Goal: Task Accomplishment & Management: Complete application form

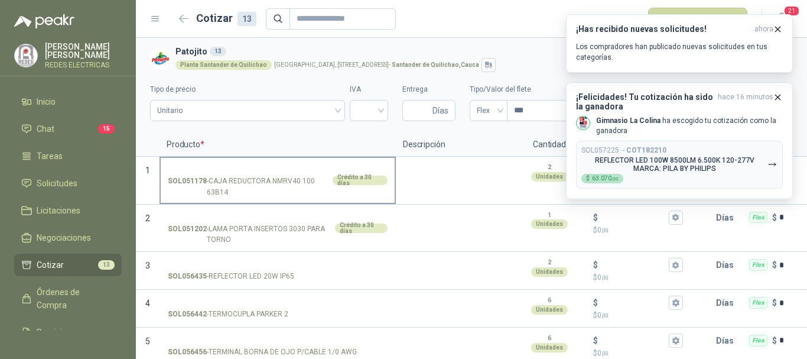
scroll to position [59, 0]
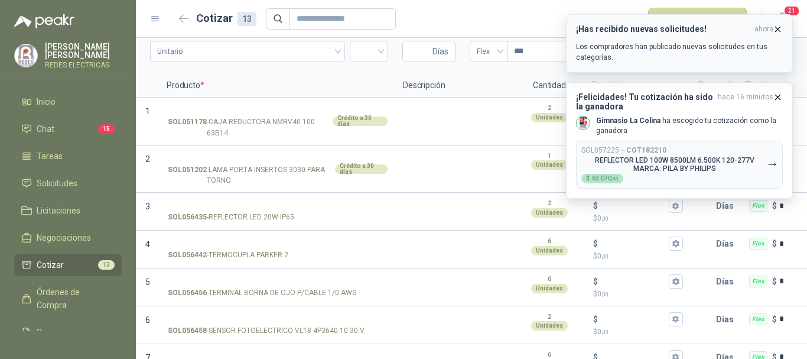
click at [775, 27] on icon "button" at bounding box center [778, 29] width 10 height 10
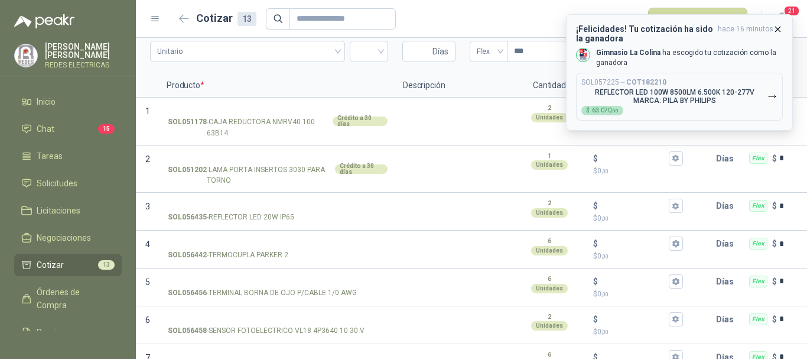
click at [778, 27] on icon "button" at bounding box center [778, 29] width 10 height 10
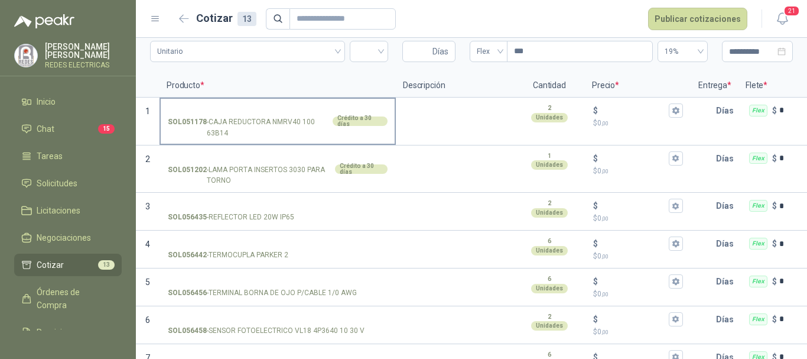
click at [281, 123] on p "SOL051178 - CAJA REDUCTORA NMRV40 100 63B14" at bounding box center [249, 127] width 162 height 22
click at [281, 115] on input "SOL051178 - CAJA REDUCTORA NMRV40 100 63B14 Crédito a 30 días" at bounding box center [278, 110] width 220 height 9
drag, startPoint x: 231, startPoint y: 136, endPoint x: 224, endPoint y: 134, distance: 6.9
click at [227, 136] on p "SOL051178 - CAJA REDUCTORA NMRV40 100 63B14" at bounding box center [249, 127] width 162 height 22
click at [227, 115] on input "SOL051178 - CAJA REDUCTORA NMRV40 100 63B14 Crédito a 30 días" at bounding box center [278, 110] width 220 height 9
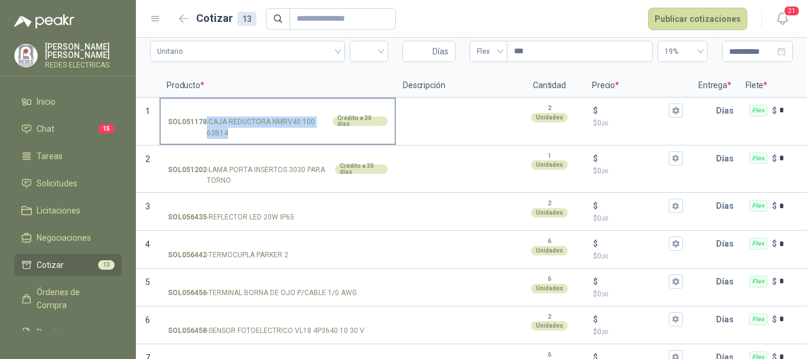
click at [224, 134] on p "SOL051178 - CAJA REDUCTORA NMRV40 100 63B14" at bounding box center [249, 127] width 162 height 22
copy p "- CAJA REDUCTORA NMRV40 100 63B14"
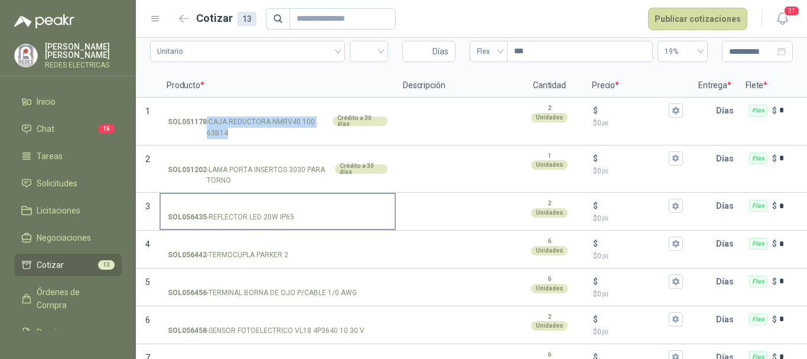
click at [327, 204] on input "SOL056435 - REFLECTOR LED 20W IP65" at bounding box center [278, 205] width 220 height 9
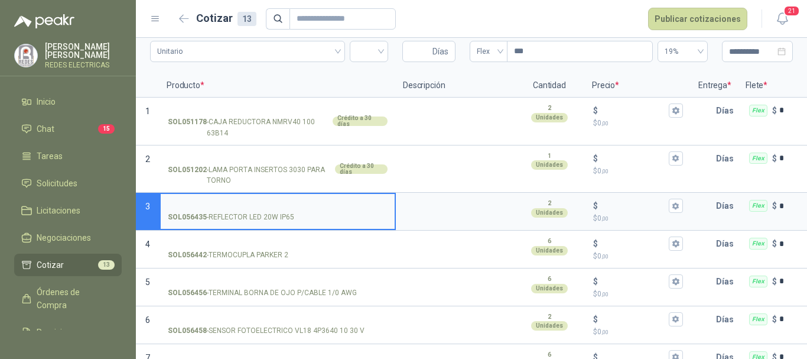
click at [213, 206] on input "SOL056435 - REFLECTOR LED 20W IP65" at bounding box center [278, 205] width 220 height 9
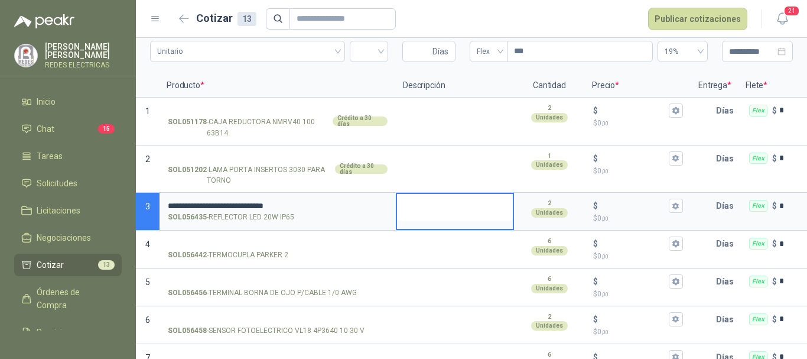
click at [439, 207] on textarea at bounding box center [455, 207] width 116 height 27
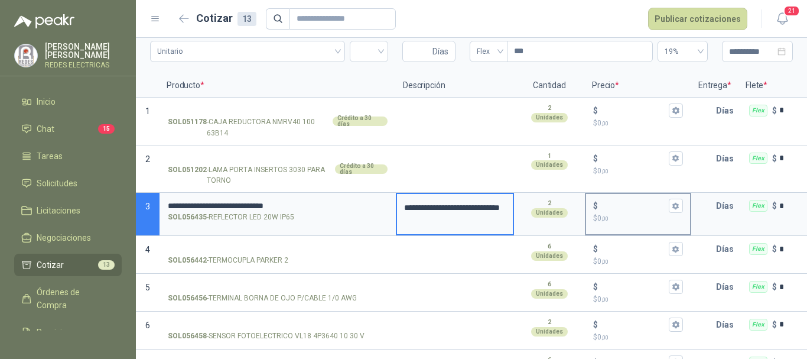
click at [619, 199] on div "$" at bounding box center [638, 205] width 90 height 14
click at [619, 201] on input "$ $ 0 ,00" at bounding box center [633, 205] width 66 height 9
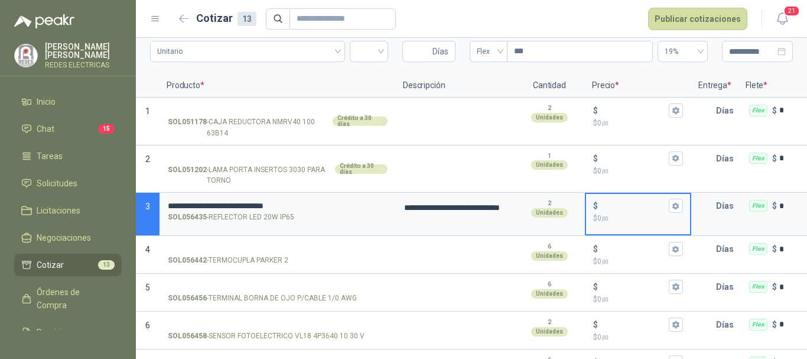
click at [615, 203] on input "$ $ 0 ,00" at bounding box center [633, 205] width 66 height 9
type input "******"
click at [724, 207] on p "Días" at bounding box center [727, 206] width 22 height 24
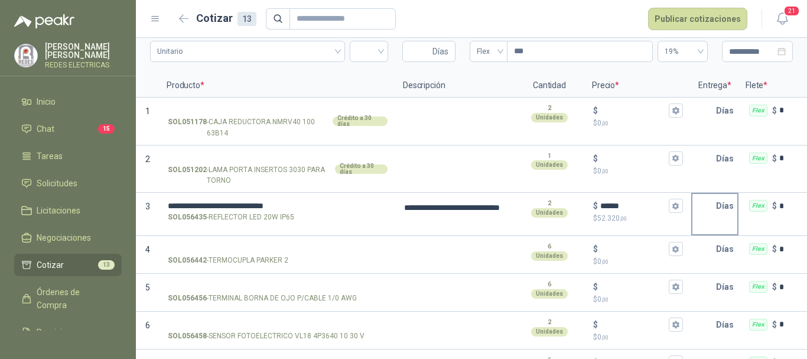
click at [708, 208] on input "text" at bounding box center [704, 206] width 24 height 24
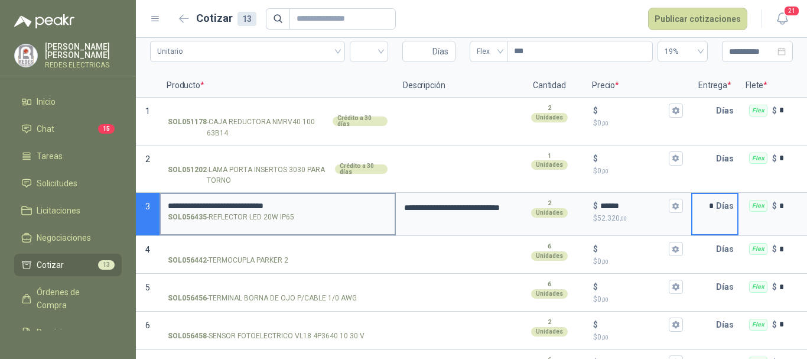
type input "*"
click at [336, 217] on div "SOL056435 - REFLECTOR LED 20W IP65" at bounding box center [278, 216] width 220 height 11
click at [336, 210] on input "**********" at bounding box center [278, 205] width 220 height 9
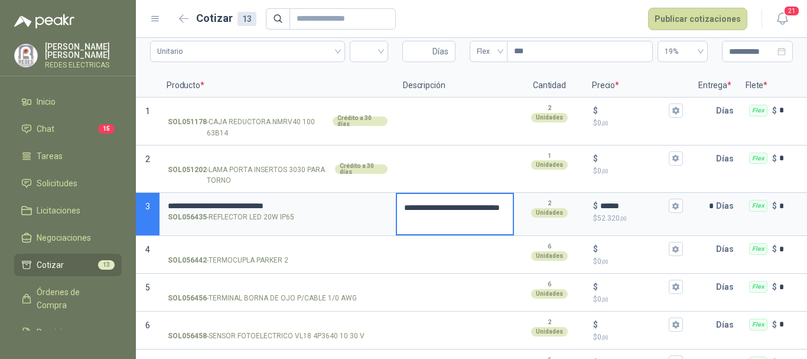
click at [446, 216] on textarea "**********" at bounding box center [455, 214] width 116 height 40
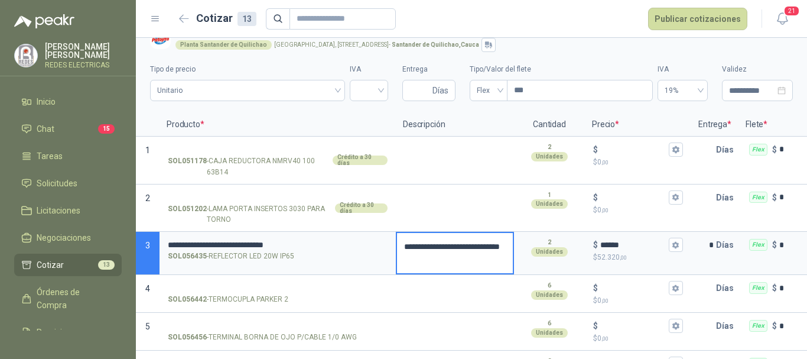
scroll to position [0, 0]
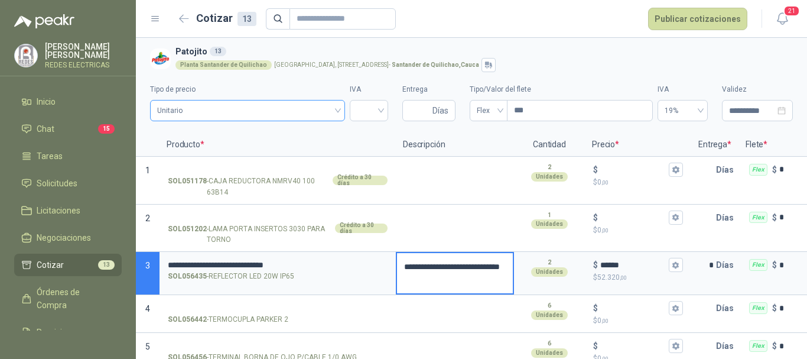
click at [337, 108] on div "Unitario" at bounding box center [247, 110] width 195 height 21
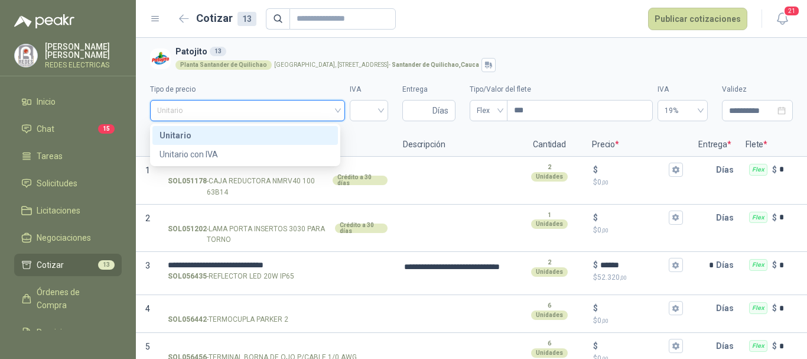
drag, startPoint x: 302, startPoint y: 128, endPoint x: 335, endPoint y: 121, distance: 33.8
click at [305, 129] on div "Unitario" at bounding box center [244, 135] width 171 height 13
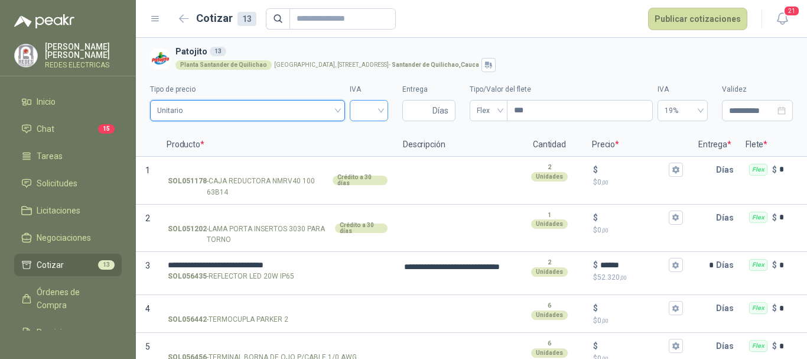
click at [371, 109] on input "search" at bounding box center [369, 109] width 24 height 18
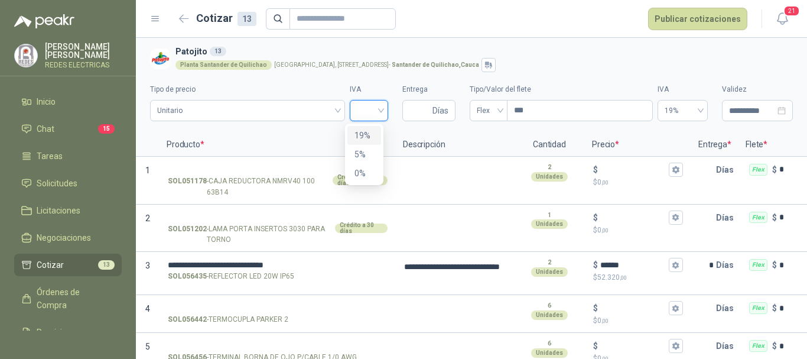
click at [360, 130] on div "19%" at bounding box center [363, 135] width 19 height 13
click at [282, 116] on span "Unitario" at bounding box center [247, 111] width 181 height 18
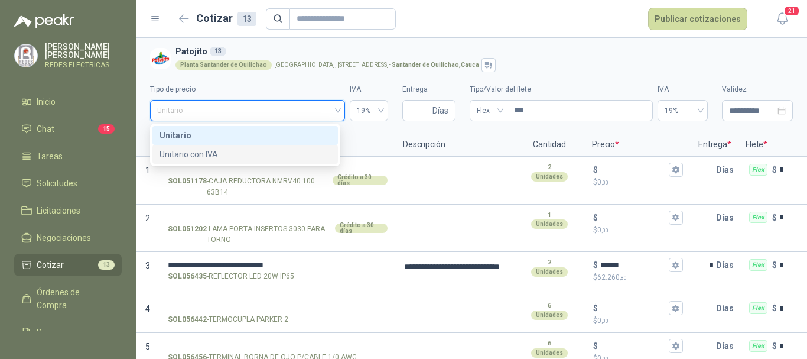
click at [223, 152] on div "Unitario con IVA" at bounding box center [244, 154] width 171 height 13
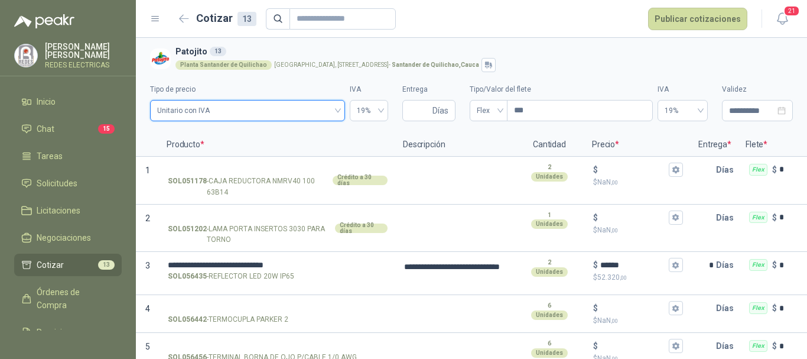
click at [301, 102] on span "Unitario con IVA" at bounding box center [247, 111] width 181 height 18
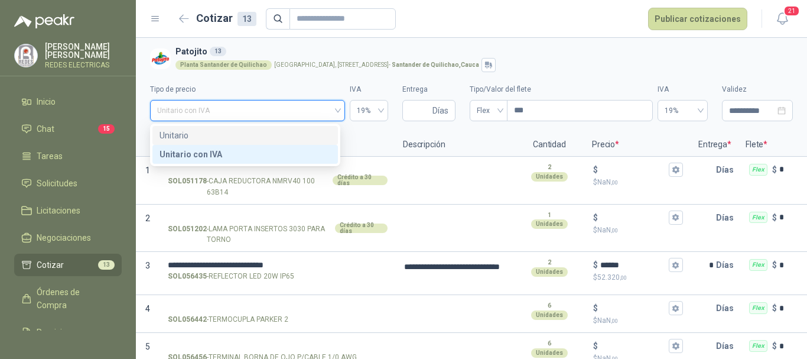
click at [247, 139] on div "Unitario" at bounding box center [244, 135] width 171 height 13
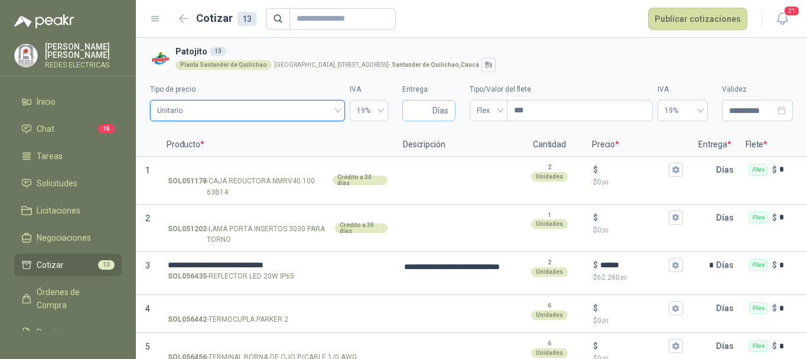
click at [434, 111] on span "Días" at bounding box center [440, 110] width 16 height 20
type input "*"
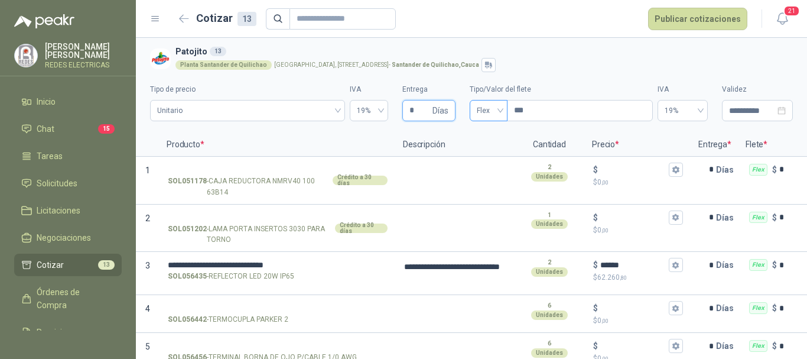
click at [470, 116] on div "Flex" at bounding box center [489, 110] width 38 height 21
type input "*"
click at [487, 159] on div "Incluido" at bounding box center [483, 154] width 19 height 13
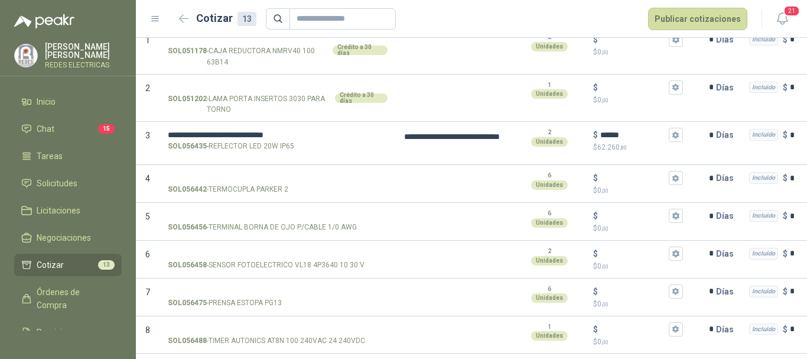
scroll to position [131, 0]
click at [269, 173] on input "SOL056442 - TERMOCUPLA [PERSON_NAME] 2" at bounding box center [278, 177] width 220 height 9
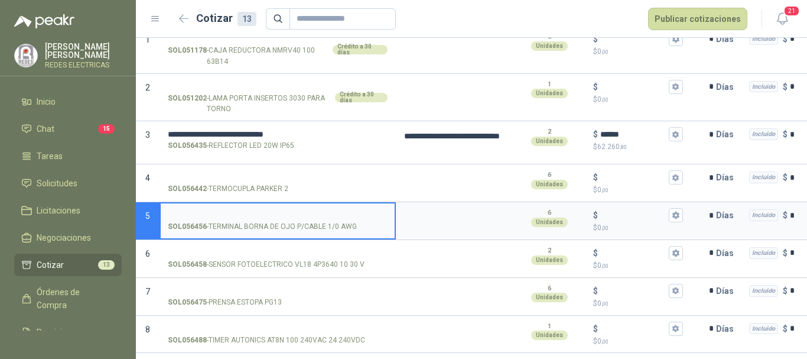
click at [279, 211] on input "SOL056456 - TERMINAL [PERSON_NAME] P/CABLE 1/0 AWG" at bounding box center [278, 215] width 220 height 9
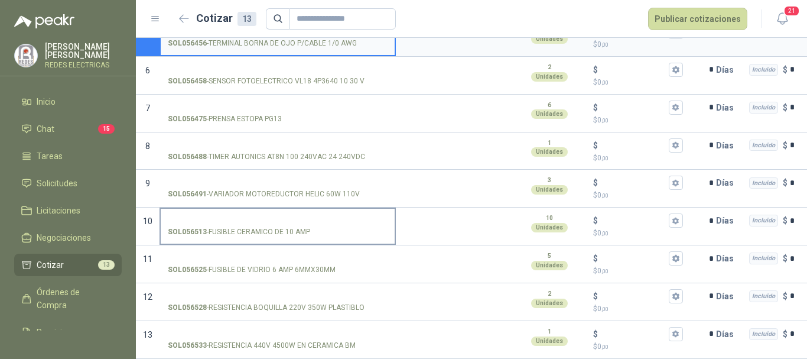
scroll to position [323, 0]
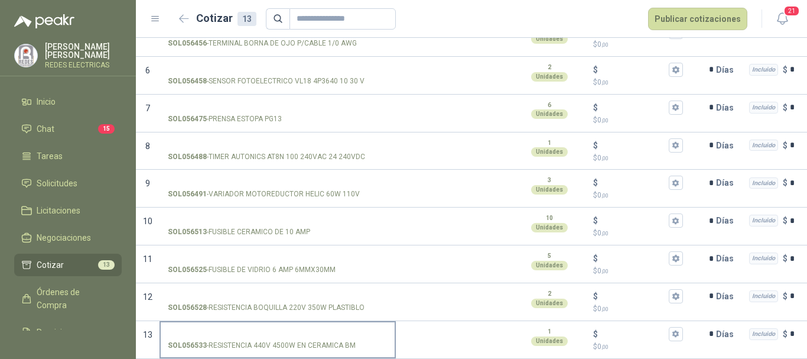
click at [334, 340] on p "SOL056533 - RESISTENCIA 440V 4500W EN CERAMICA BM" at bounding box center [262, 345] width 188 height 11
click at [334, 331] on input "SOL056533 - RESISTENCIA 440V 4500W EN CERAMICA BM" at bounding box center [278, 334] width 220 height 9
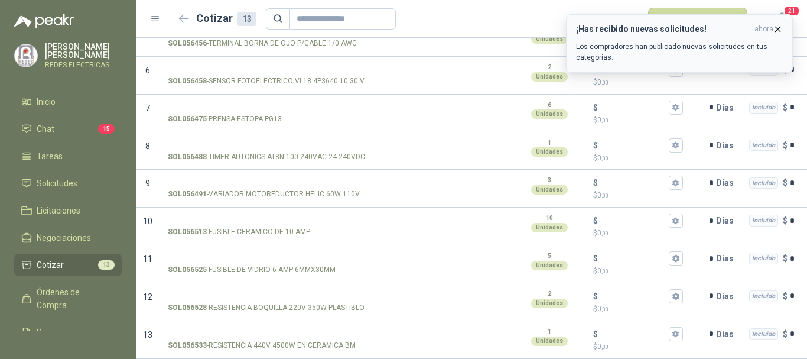
click at [777, 30] on icon "button" at bounding box center [778, 29] width 5 height 5
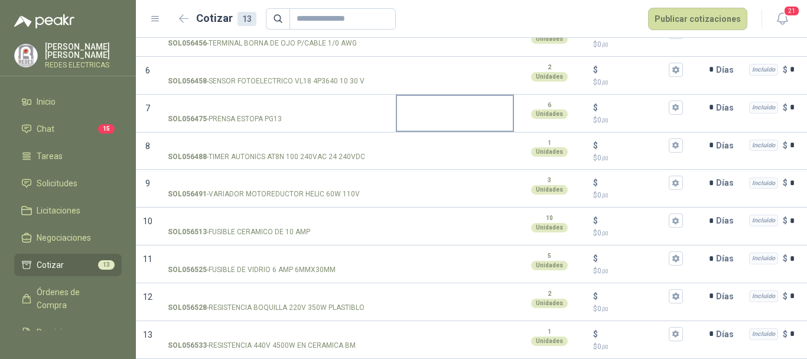
click at [404, 108] on textarea at bounding box center [455, 109] width 116 height 27
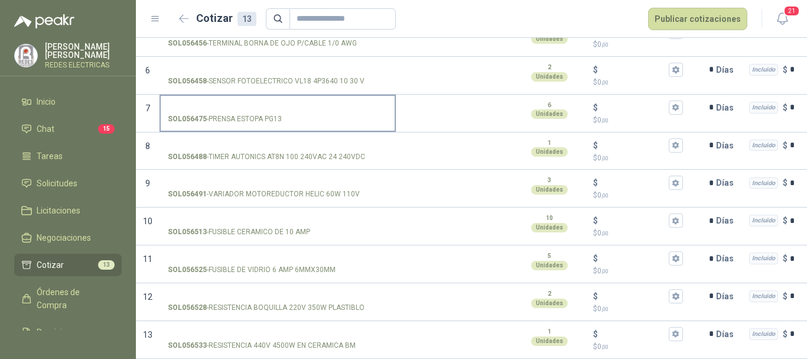
click at [335, 113] on div "SOL056475 - PRENSA ESTOPA PG13" at bounding box center [278, 118] width 220 height 11
click at [335, 106] on input "SOL056475 - PRENSA ESTOPA PG13" at bounding box center [278, 107] width 220 height 9
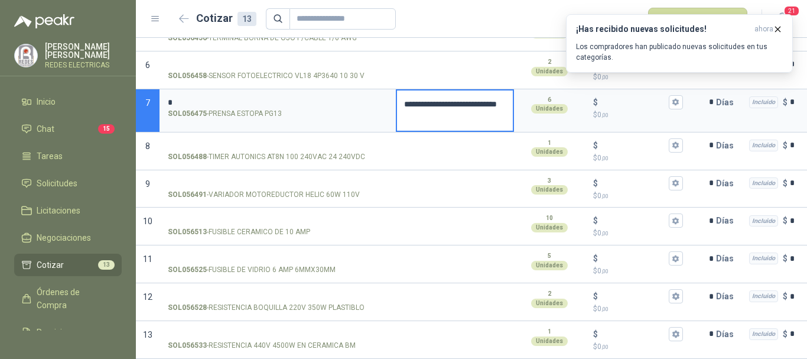
click at [424, 108] on textarea "**********" at bounding box center [455, 110] width 116 height 40
click at [321, 101] on input "*" at bounding box center [278, 102] width 220 height 9
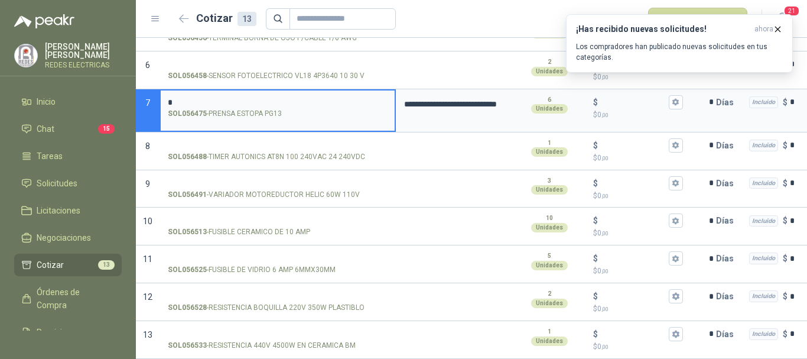
click at [308, 98] on input "*" at bounding box center [278, 102] width 220 height 9
drag, startPoint x: 302, startPoint y: 95, endPoint x: 102, endPoint y: 96, distance: 200.2
click at [102, 96] on div "**********" at bounding box center [403, 179] width 807 height 359
drag, startPoint x: 180, startPoint y: 91, endPoint x: 129, endPoint y: 91, distance: 50.8
click at [126, 92] on div "**********" at bounding box center [403, 179] width 807 height 359
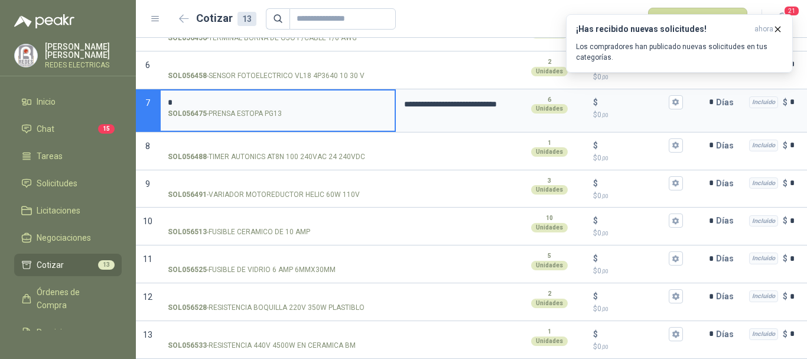
click at [184, 99] on input "*" at bounding box center [278, 102] width 220 height 9
drag, startPoint x: 180, startPoint y: 96, endPoint x: 148, endPoint y: 93, distance: 31.4
click at [148, 93] on section "**********" at bounding box center [471, 110] width 671 height 43
drag, startPoint x: 169, startPoint y: 95, endPoint x: 143, endPoint y: 154, distance: 64.0
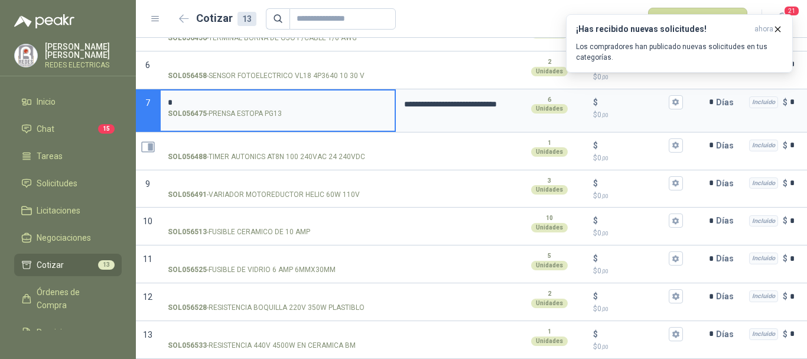
click at [133, 92] on div "**********" at bounding box center [403, 179] width 807 height 359
click at [452, 123] on textarea "**********" at bounding box center [455, 110] width 116 height 40
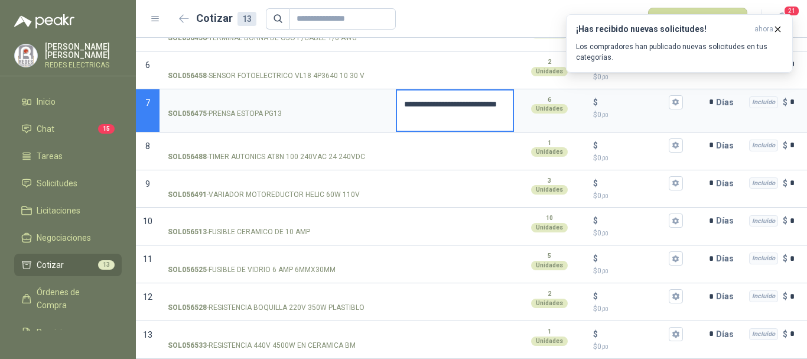
drag, startPoint x: 450, startPoint y: 118, endPoint x: 398, endPoint y: 98, distance: 56.1
click at [398, 98] on textarea "**********" at bounding box center [455, 110] width 116 height 40
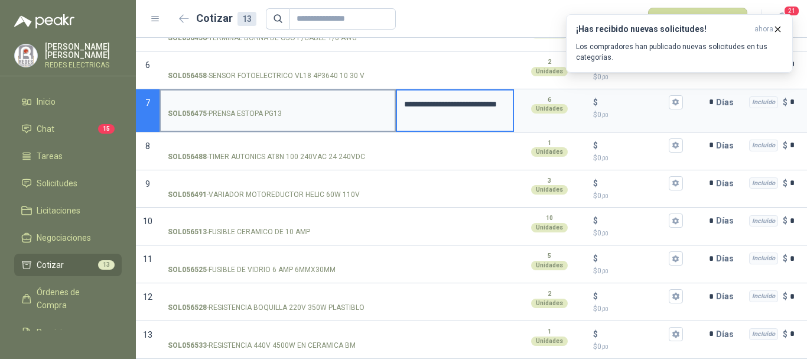
click at [269, 98] on input "SOL056475 - PRENSA ESTOPA PG13" at bounding box center [278, 102] width 220 height 9
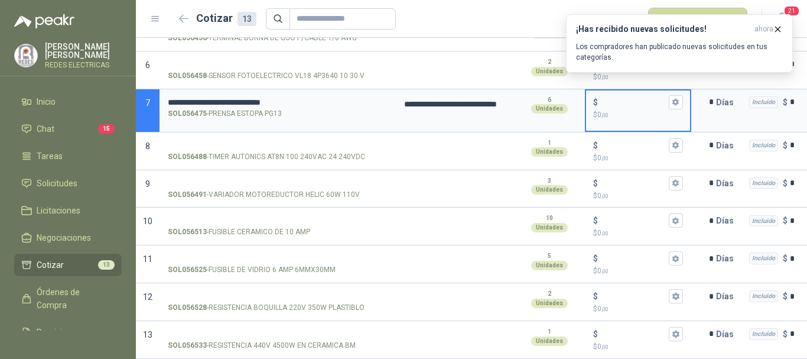
click at [640, 100] on input "$ $ 0 ,00" at bounding box center [633, 101] width 66 height 9
type input "*****"
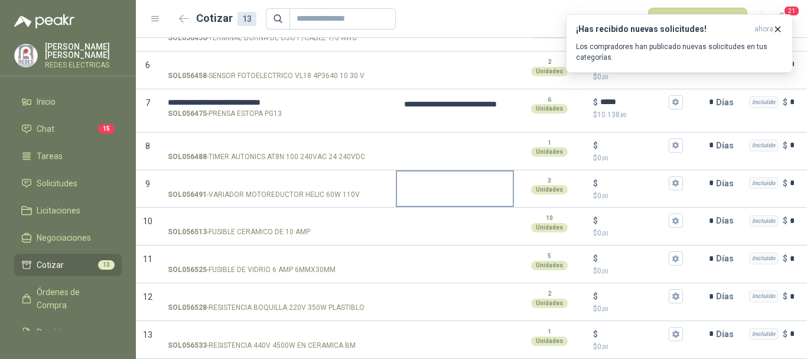
drag, startPoint x: 467, startPoint y: 197, endPoint x: 472, endPoint y: 190, distance: 8.5
click at [467, 196] on div at bounding box center [455, 189] width 118 height 38
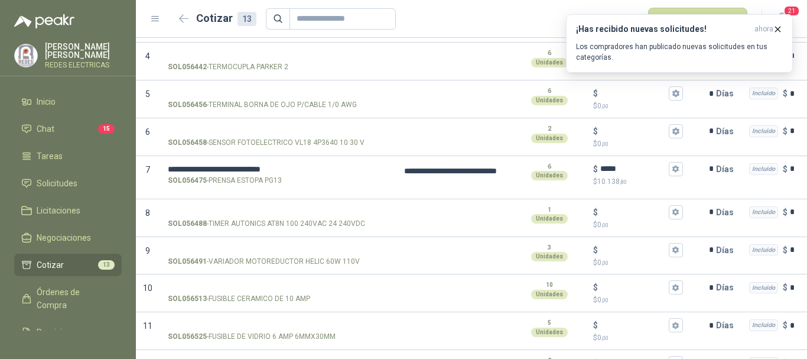
scroll to position [146, 0]
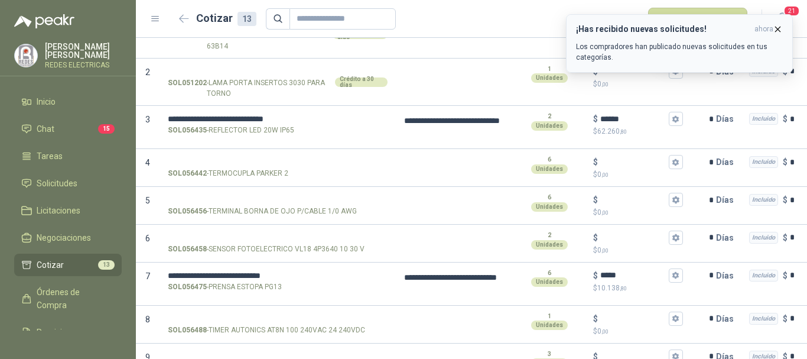
click at [770, 28] on span "ahora" at bounding box center [763, 29] width 19 height 10
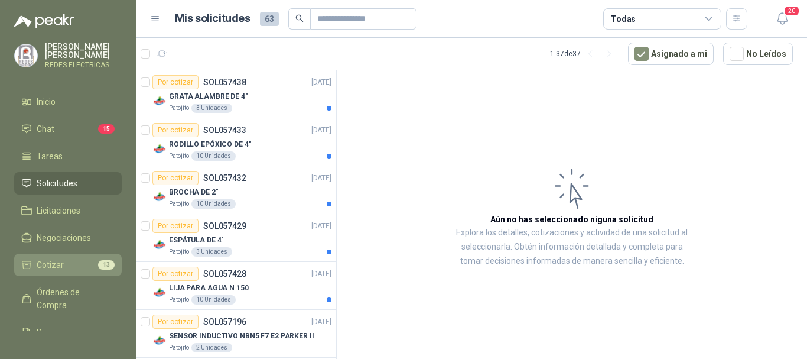
click at [50, 265] on span "Cotizar" at bounding box center [50, 264] width 27 height 13
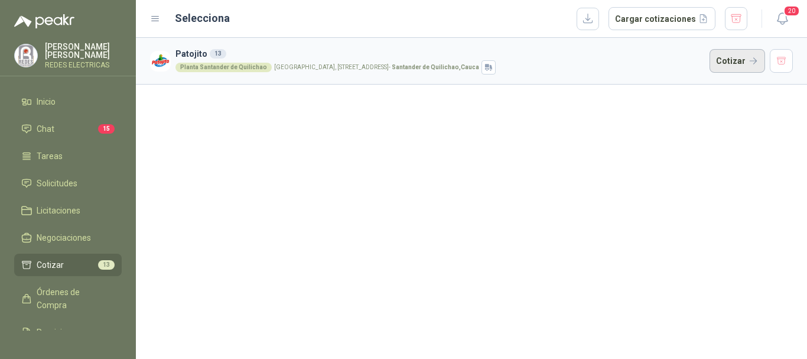
click at [724, 61] on button "Cotizar" at bounding box center [737, 61] width 56 height 24
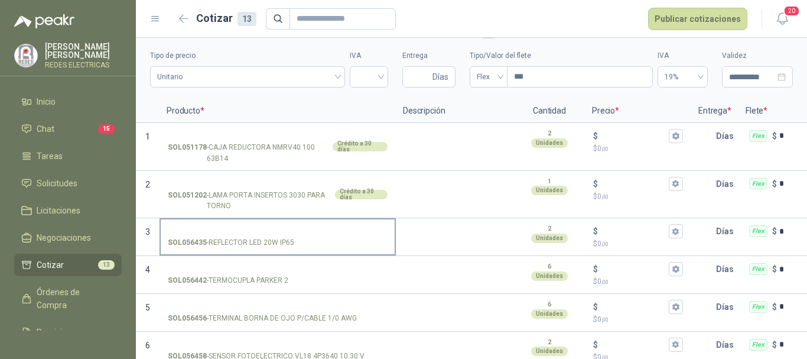
scroll to position [22, 0]
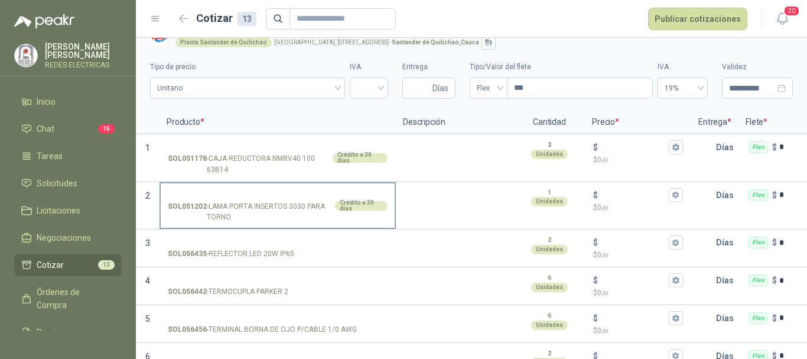
click at [349, 210] on div "Crédito a 30 días" at bounding box center [361, 205] width 53 height 9
click at [349, 200] on input "SOL051202 - LAMA PORTA INSERTOS 3030 PARA TORNO Crédito a 30 días" at bounding box center [278, 195] width 220 height 9
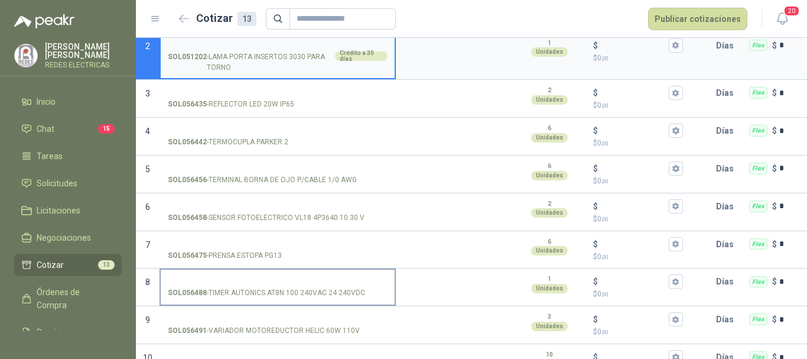
scroll to position [200, 0]
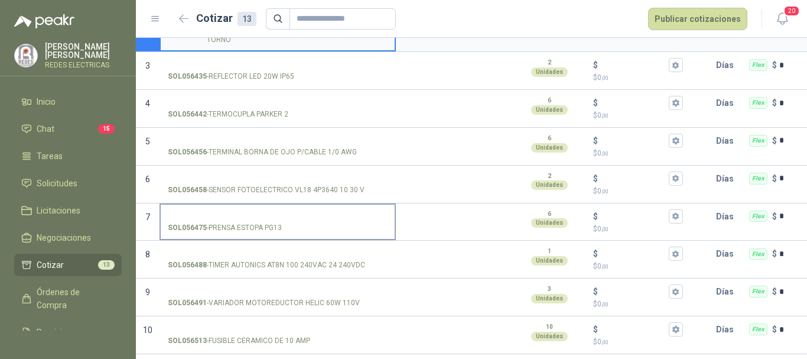
click at [238, 216] on input "SOL056475 - PRENSA ESTOPA PG13" at bounding box center [278, 216] width 220 height 9
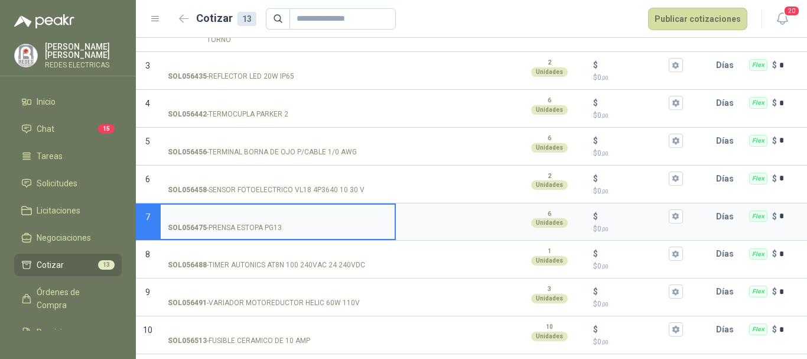
click at [238, 216] on input "SOL056475 - PRENSA ESTOPA PG13" at bounding box center [278, 216] width 220 height 9
click at [434, 218] on textarea at bounding box center [455, 217] width 116 height 27
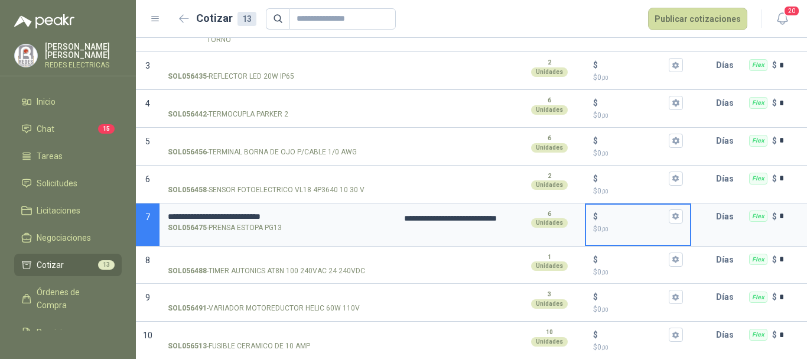
click at [652, 216] on input "$ $ 0 ,00" at bounding box center [633, 215] width 66 height 9
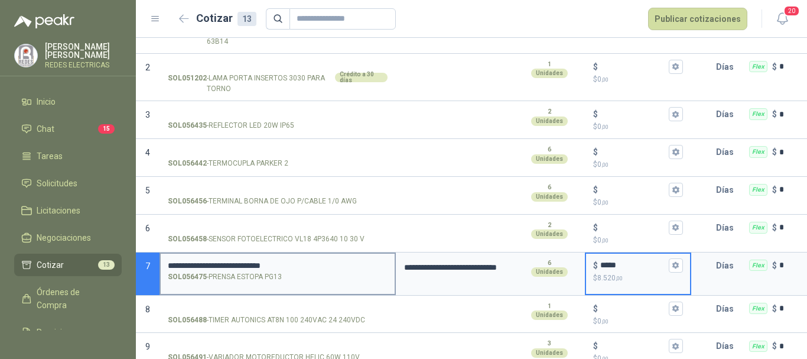
scroll to position [146, 0]
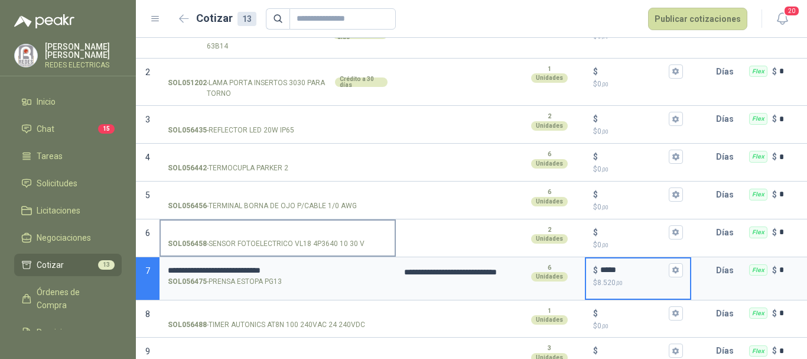
type input "*****"
click at [284, 233] on input "SOL056458 - SENSOR FOTOELECTRICO VL18 4P3640 10 30 V" at bounding box center [278, 232] width 220 height 9
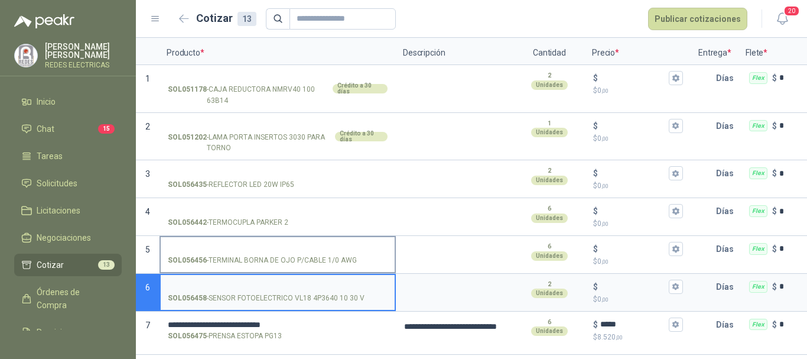
scroll to position [28, 0]
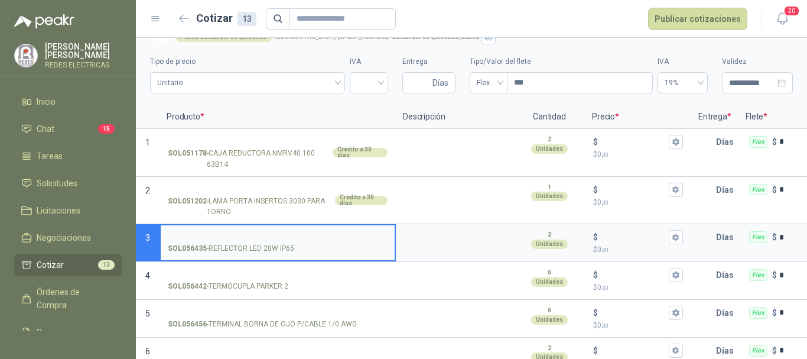
click at [229, 233] on input "SOL056435 - REFLECTOR LED 20W IP65" at bounding box center [278, 237] width 220 height 9
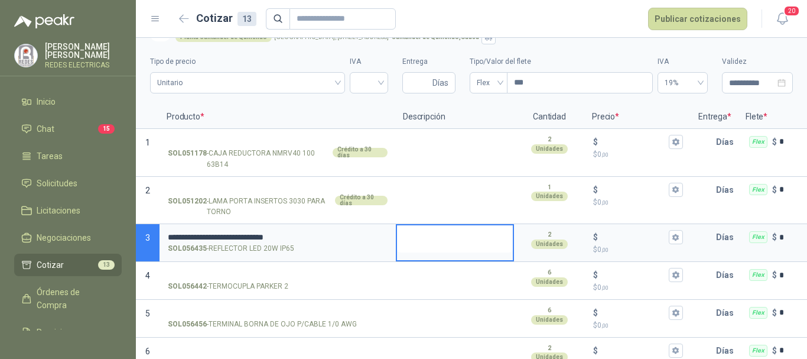
click at [418, 235] on textarea at bounding box center [455, 238] width 116 height 27
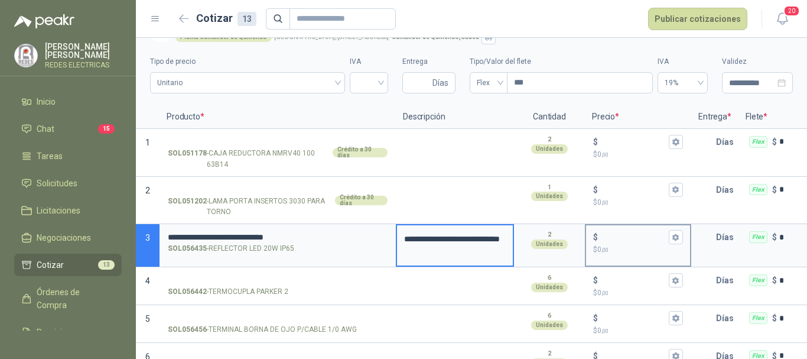
click at [600, 240] on div "$" at bounding box center [638, 237] width 90 height 14
click at [600, 240] on input "$ $ 0 ,00" at bounding box center [633, 237] width 66 height 9
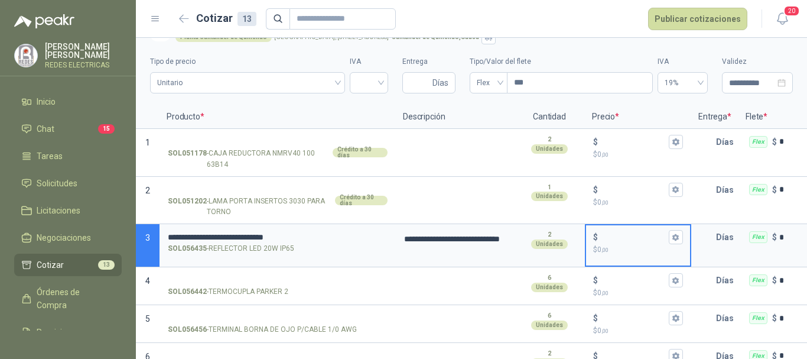
click at [613, 240] on input "$ $ 0 ,00" at bounding box center [633, 237] width 66 height 9
type input "******"
click at [299, 281] on input "SOL056442 - TERMOCUPLA [PERSON_NAME] 2" at bounding box center [278, 280] width 220 height 9
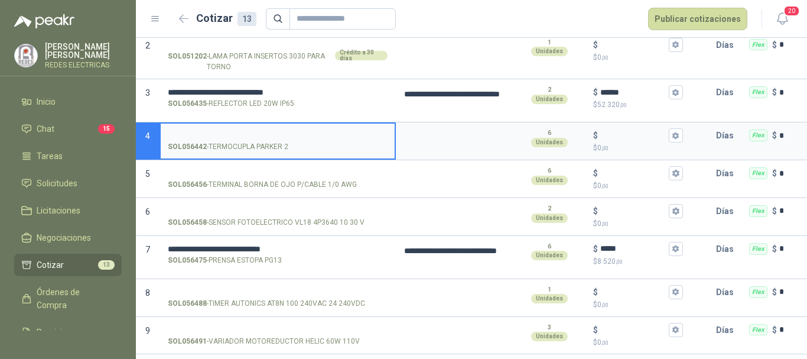
scroll to position [177, 0]
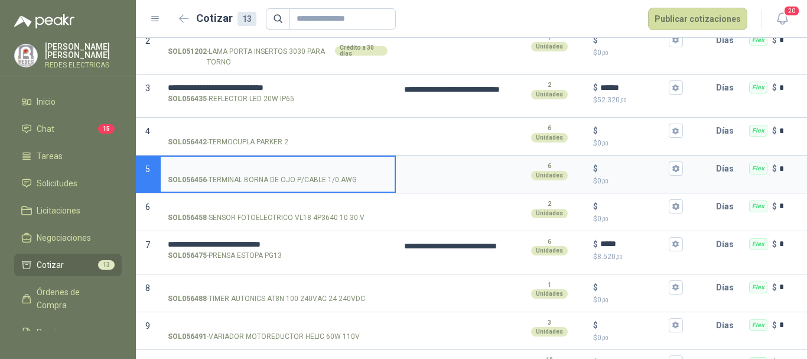
click at [299, 170] on input "SOL056456 - TERMINAL [PERSON_NAME] P/CABLE 1/0 AWG" at bounding box center [278, 168] width 220 height 9
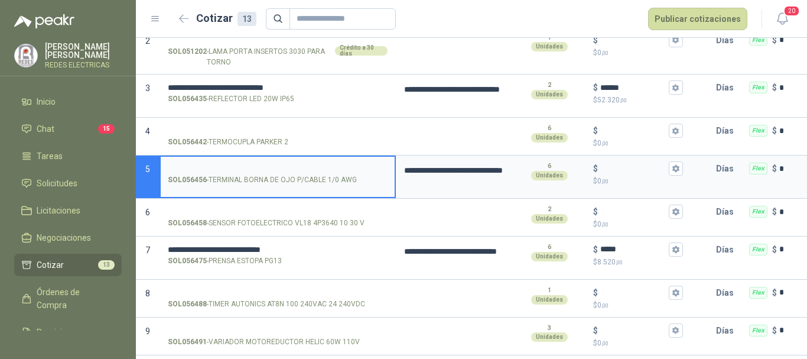
click at [297, 171] on input "SOL056456 - TERMINAL [PERSON_NAME] P/CABLE 1/0 AWG" at bounding box center [278, 168] width 220 height 9
click at [466, 181] on textarea "**********" at bounding box center [455, 177] width 116 height 40
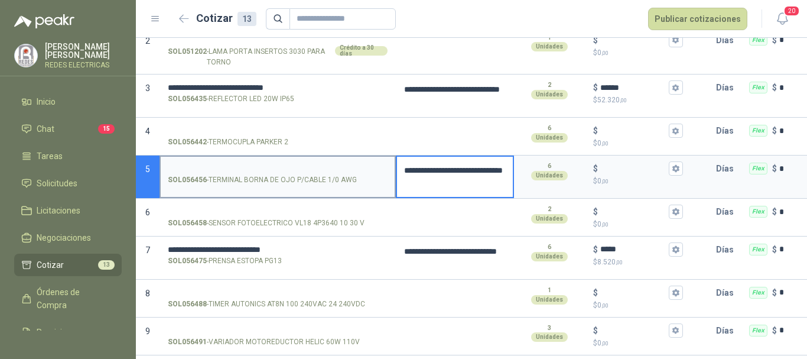
drag, startPoint x: 471, startPoint y: 184, endPoint x: 382, endPoint y: 165, distance: 90.7
click at [382, 165] on section "**********" at bounding box center [471, 176] width 671 height 43
click at [287, 169] on input "SOL056456 - TERMINAL [PERSON_NAME] P/CABLE 1/0 AWG" at bounding box center [278, 168] width 220 height 9
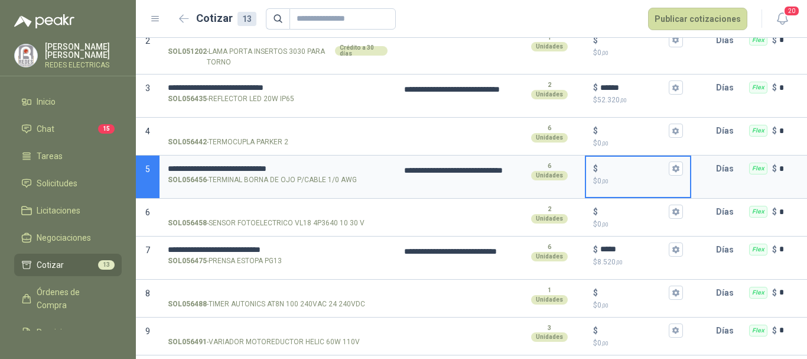
click at [619, 165] on input "$ $ 0 ,00" at bounding box center [633, 168] width 66 height 9
click at [641, 221] on p "$ 0 ,00" at bounding box center [638, 224] width 90 height 11
click at [641, 216] on input "$ $ 0 ,00" at bounding box center [633, 211] width 66 height 9
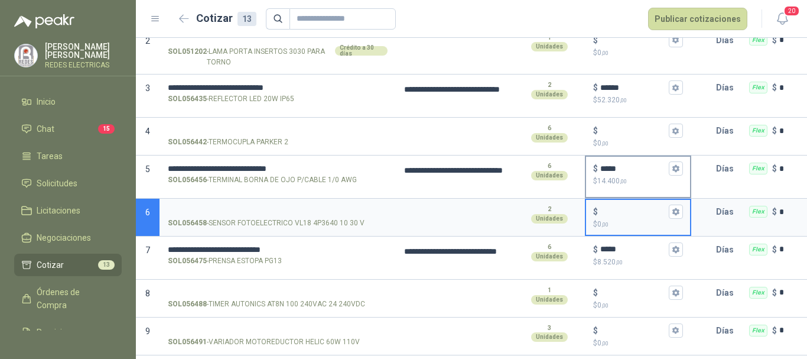
click at [628, 172] on input "*****" at bounding box center [633, 168] width 66 height 9
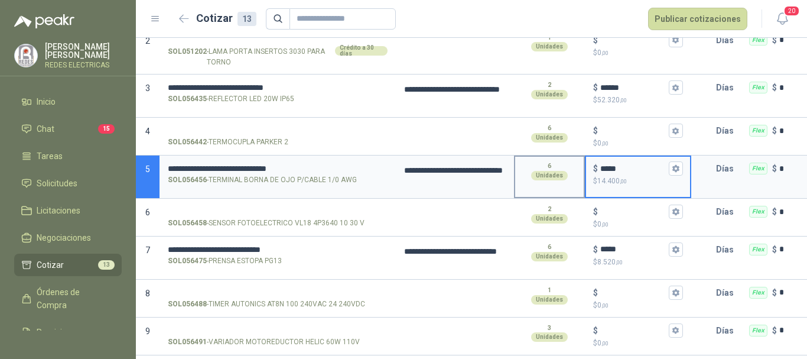
drag, startPoint x: 628, startPoint y: 171, endPoint x: 565, endPoint y: 159, distance: 64.9
click at [565, 159] on section "**********" at bounding box center [471, 176] width 671 height 43
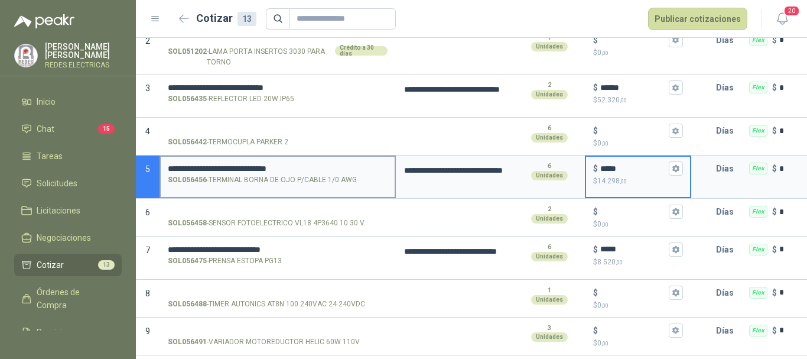
type input "*****"
click at [250, 183] on p "SOL056456 - TERMINAL [PERSON_NAME] P/CABLE 1/0 AWG" at bounding box center [262, 179] width 189 height 11
click at [250, 173] on input "**********" at bounding box center [278, 168] width 220 height 9
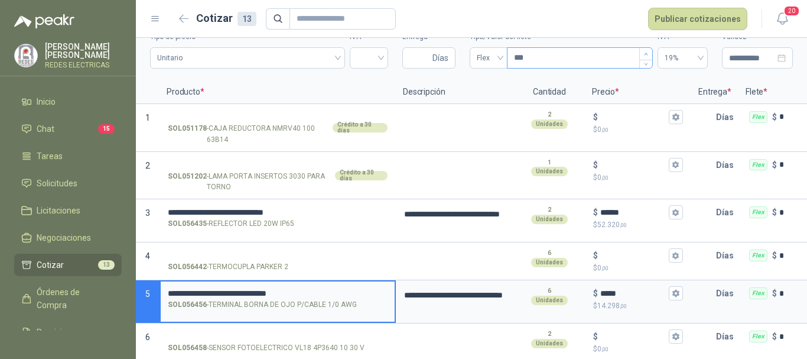
scroll to position [0, 0]
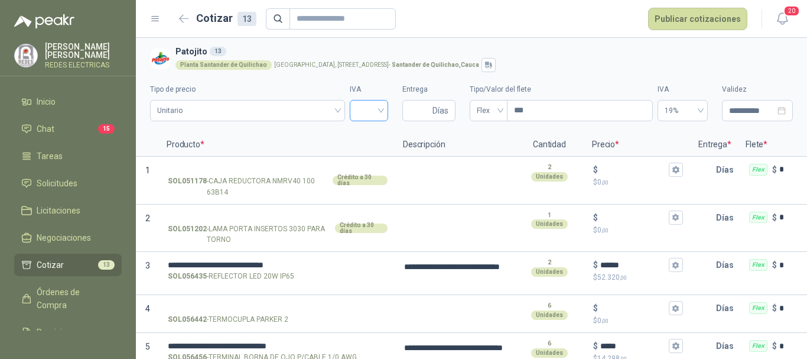
click at [370, 110] on input "search" at bounding box center [369, 109] width 24 height 18
click at [360, 135] on div "19%" at bounding box center [363, 135] width 19 height 13
click at [408, 109] on span "Días" at bounding box center [428, 110] width 53 height 21
type input "*"
click at [487, 110] on span "Flex" at bounding box center [489, 111] width 24 height 18
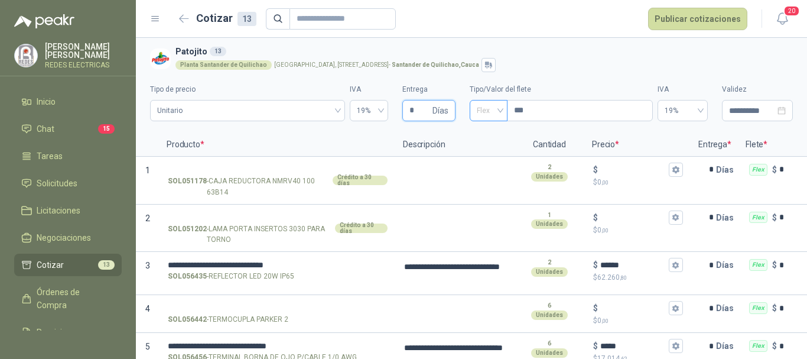
type input "*"
click at [487, 151] on div "Incluido" at bounding box center [483, 154] width 19 height 13
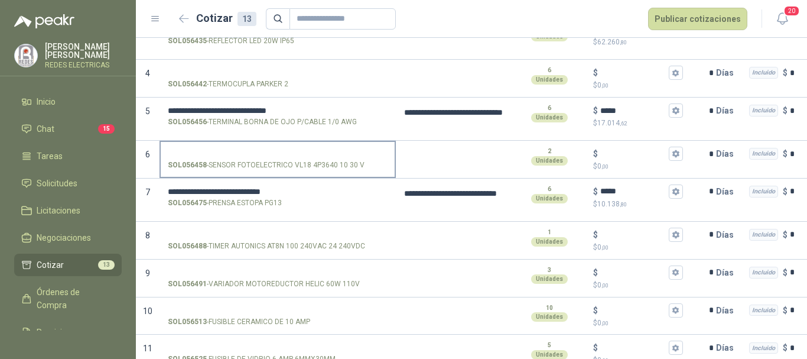
scroll to position [236, 0]
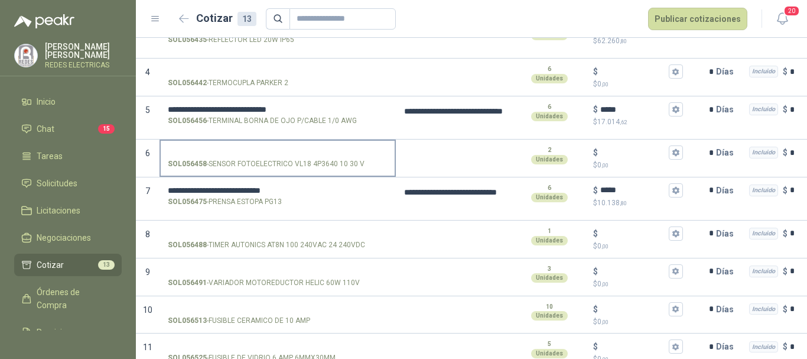
click at [317, 161] on p "SOL056458 - SENSOR FOTOELECTRICO VL18 4P3640 10 30 V" at bounding box center [266, 163] width 197 height 11
click at [317, 157] on input "SOL056458 - SENSOR FOTOELECTRICO VL18 4P3640 10 30 V" at bounding box center [278, 152] width 220 height 9
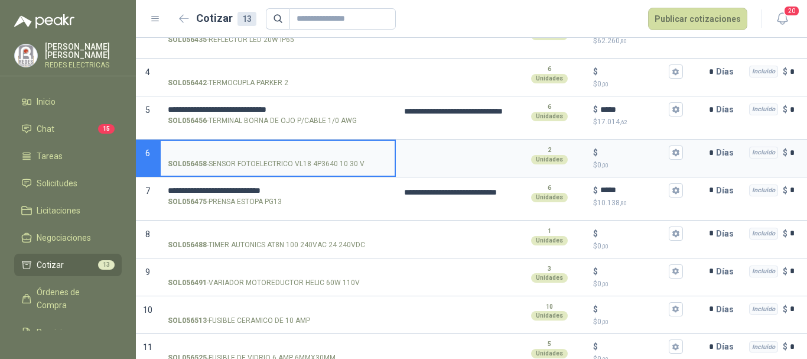
click at [326, 164] on p "SOL056458 - SENSOR FOTOELECTRICO VL18 4P3640 10 30 V" at bounding box center [266, 163] width 197 height 11
click at [326, 157] on input "SOL056458 - SENSOR FOTOELECTRICO VL18 4P3640 10 30 V" at bounding box center [278, 152] width 220 height 9
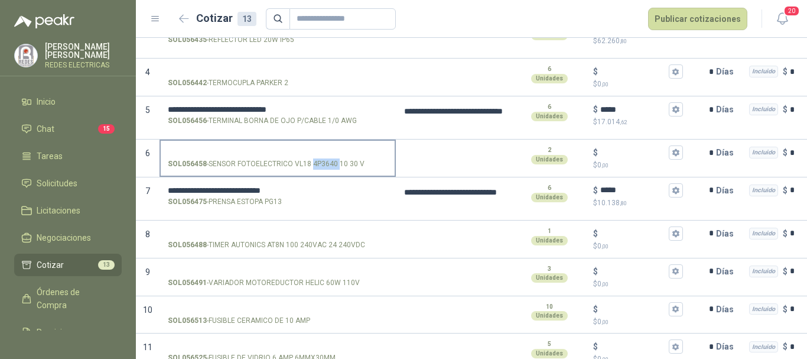
click at [326, 164] on p "SOL056458 - SENSOR FOTOELECTRICO VL18 4P3640 10 30 V" at bounding box center [266, 163] width 197 height 11
click at [326, 157] on input "SOL056458 - SENSOR FOTOELECTRICO VL18 4P3640 10 30 V" at bounding box center [278, 152] width 220 height 9
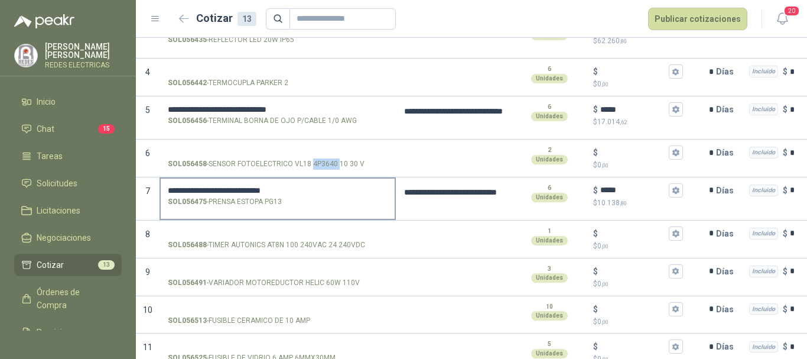
copy p "4P3640"
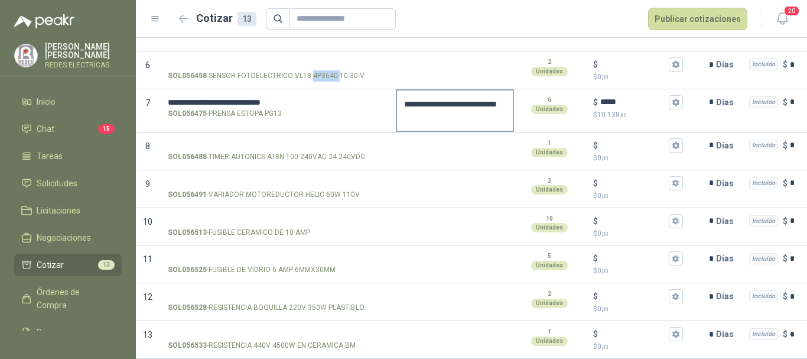
scroll to position [334, 0]
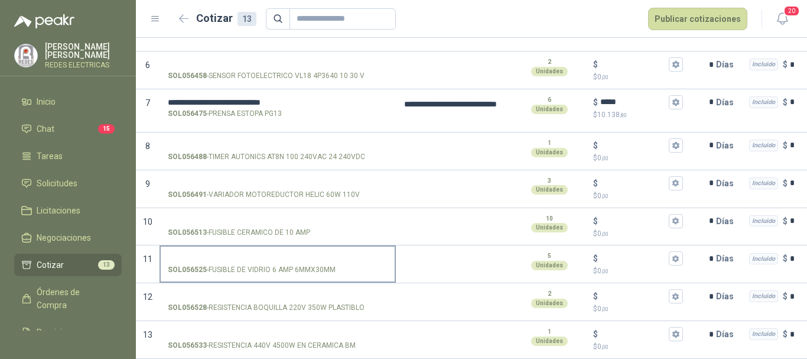
click at [338, 264] on div "SOL056525 - FUSIBLE [PERSON_NAME] 6 AMP 6MMX30MM" at bounding box center [278, 269] width 220 height 11
click at [338, 259] on input "SOL056525 - FUSIBLE [PERSON_NAME] 6 AMP 6MMX30MM" at bounding box center [278, 258] width 220 height 9
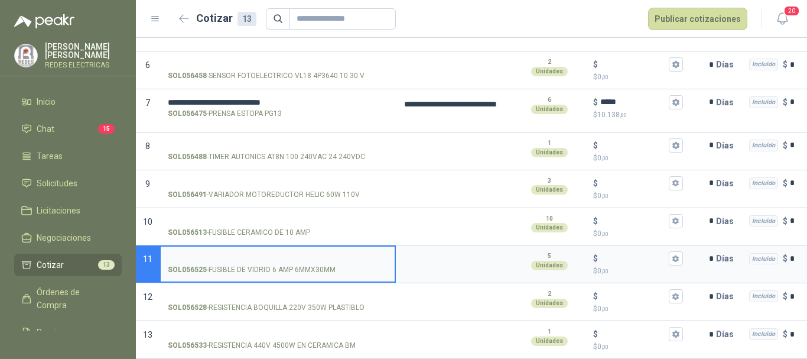
click at [336, 264] on div "SOL056525 - FUSIBLE [PERSON_NAME] 6 AMP 6MMX30MM" at bounding box center [278, 269] width 220 height 11
click at [336, 259] on input "SOL056525 - FUSIBLE [PERSON_NAME] 6 AMP 6MMX30MM" at bounding box center [278, 258] width 220 height 9
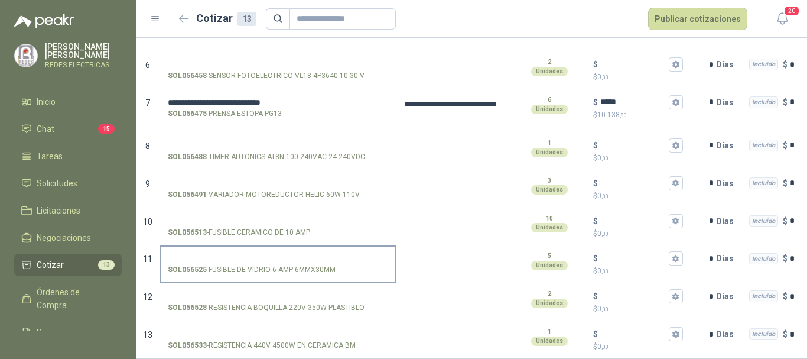
click at [336, 264] on div "SOL056525 - FUSIBLE [PERSON_NAME] 6 AMP 6MMX30MM" at bounding box center [278, 269] width 220 height 11
click at [336, 258] on input "SOL056525 - FUSIBLE [PERSON_NAME] 6 AMP 6MMX30MM" at bounding box center [278, 258] width 220 height 9
drag, startPoint x: 207, startPoint y: 259, endPoint x: 285, endPoint y: 265, distance: 77.7
click at [285, 265] on p "SOL056525 - FUSIBLE [PERSON_NAME] 6 AMP 6MMX30MM" at bounding box center [252, 269] width 168 height 11
click at [334, 254] on input "SOL056525 - FUSIBLE [PERSON_NAME] 6 AMP 6MMX30MM" at bounding box center [278, 258] width 220 height 9
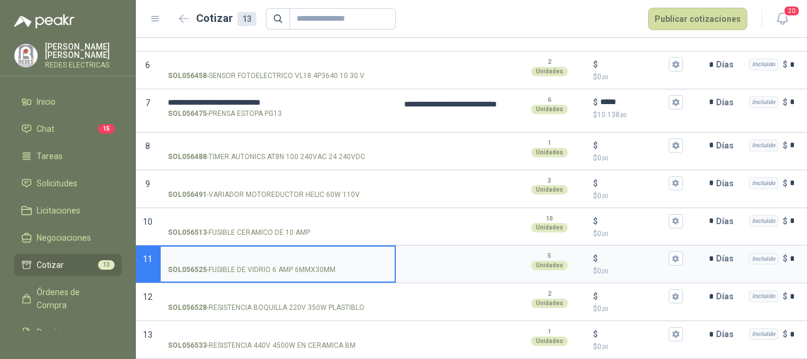
click at [229, 254] on input "SOL056525 - FUSIBLE [PERSON_NAME] 6 AMP 6MMX30MM" at bounding box center [278, 258] width 220 height 9
click at [232, 254] on input "SOL056525 - FUSIBLE [PERSON_NAME] 6 AMP 6MMX30MM" at bounding box center [278, 258] width 220 height 9
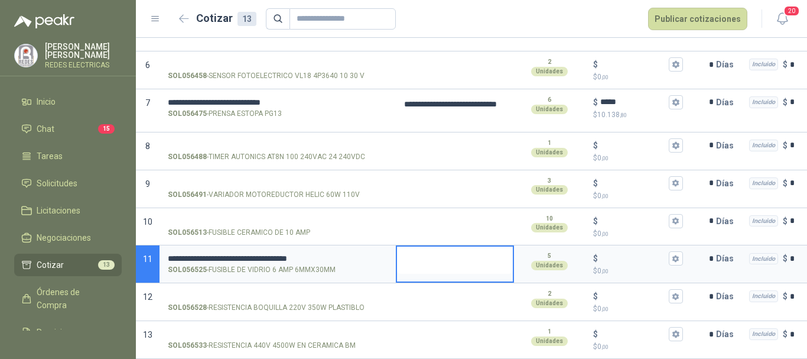
click at [455, 251] on textarea at bounding box center [455, 259] width 116 height 27
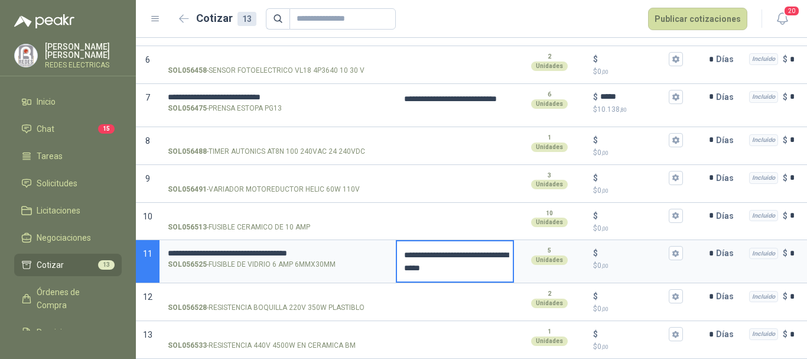
click at [493, 267] on textarea "**********" at bounding box center [455, 261] width 116 height 40
type textarea "**********"
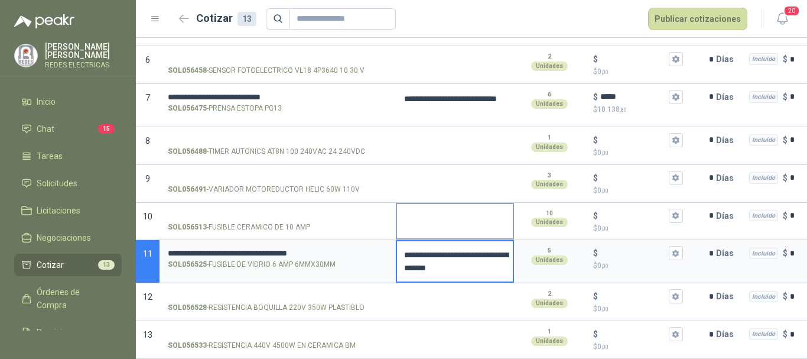
type textarea "**********"
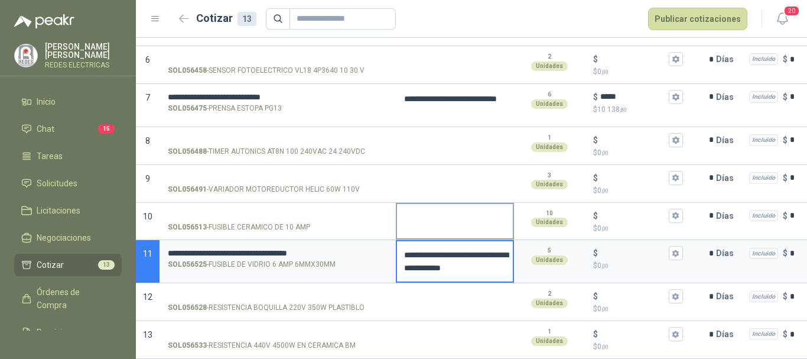
type textarea "**********"
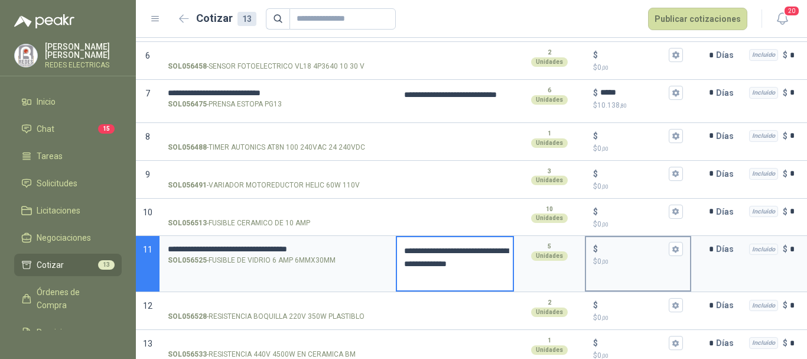
type textarea "**********"
click at [618, 255] on div "$ $ 0 ,00" at bounding box center [638, 254] width 104 height 35
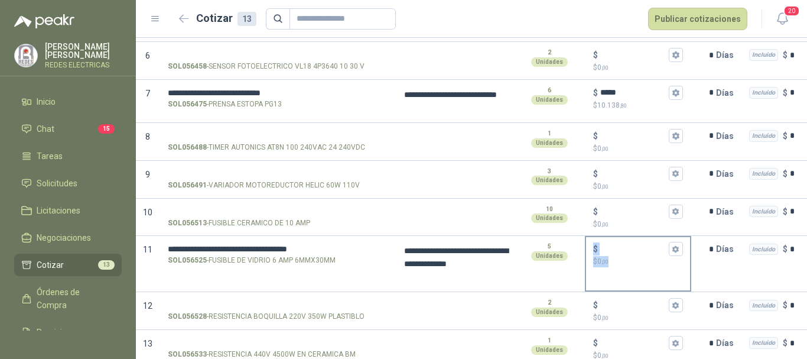
click at [622, 251] on input "$ $ 0 ,00" at bounding box center [633, 249] width 66 height 9
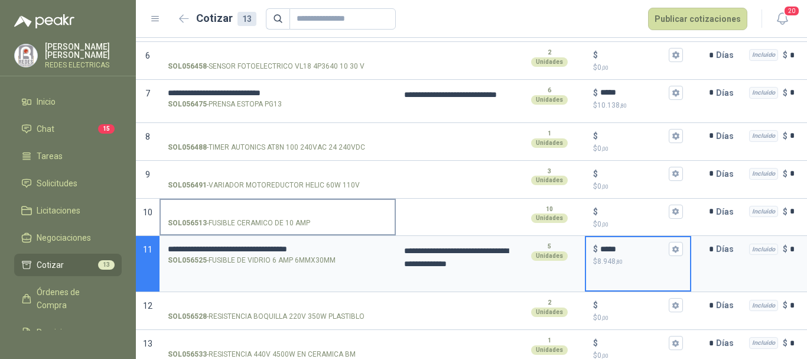
type input "*****"
click at [300, 214] on input "SOL056513 - FUSIBLE CERAMICO DE 10 AMP" at bounding box center [278, 211] width 220 height 9
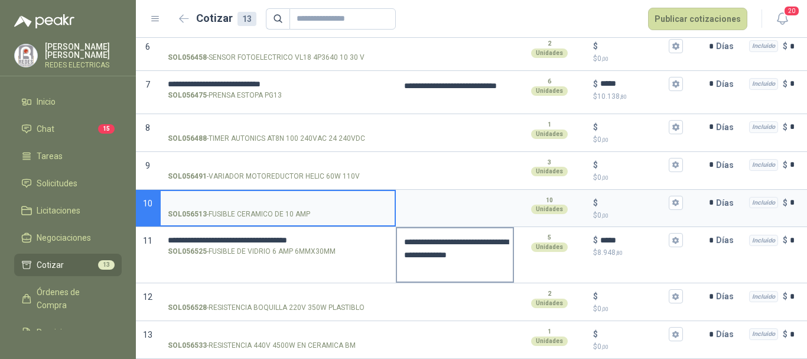
scroll to position [352, 0]
click at [333, 302] on p "SOL056528 - RESISTENCIA BOQUILLA 220V 350W PLASTIBLO" at bounding box center [266, 307] width 197 height 11
click at [333, 297] on input "SOL056528 - RESISTENCIA BOQUILLA 220V 350W PLASTIBLO" at bounding box center [278, 296] width 220 height 9
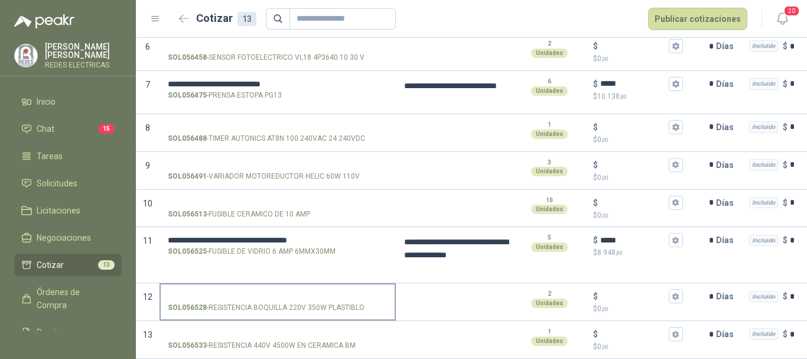
click at [366, 302] on div "SOL056528 - RESISTENCIA BOQUILLA 220V 350W PLASTIBLO" at bounding box center [278, 307] width 220 height 11
click at [366, 298] on input "SOL056528 - RESISTENCIA BOQUILLA 220V 350W PLASTIBLO" at bounding box center [278, 296] width 220 height 9
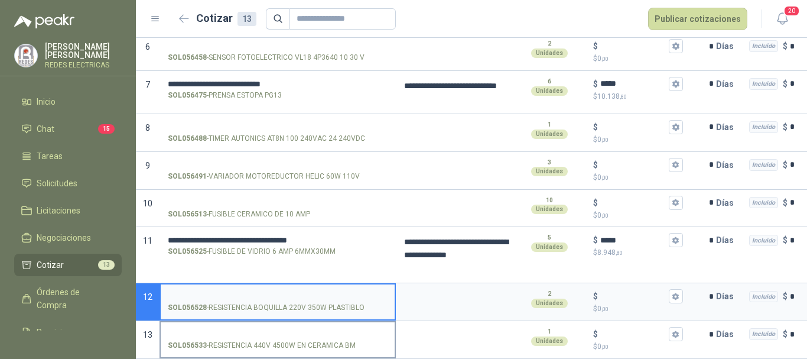
click at [340, 340] on p "SOL056533 - RESISTENCIA 440V 4500W EN CERAMICA BM" at bounding box center [262, 345] width 188 height 11
click at [340, 337] on input "SOL056533 - RESISTENCIA 440V 4500W EN CERAMICA BM" at bounding box center [278, 334] width 220 height 9
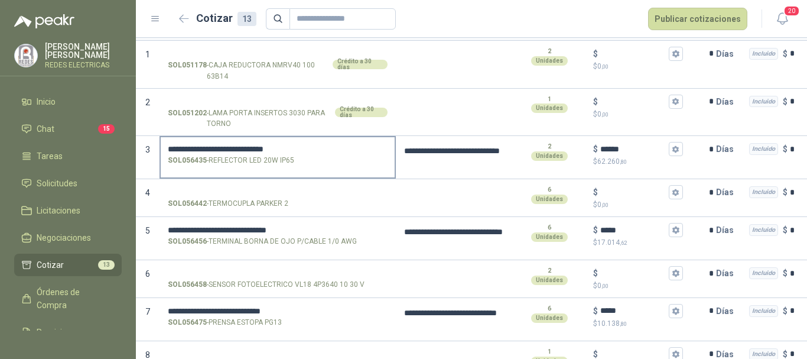
scroll to position [0, 0]
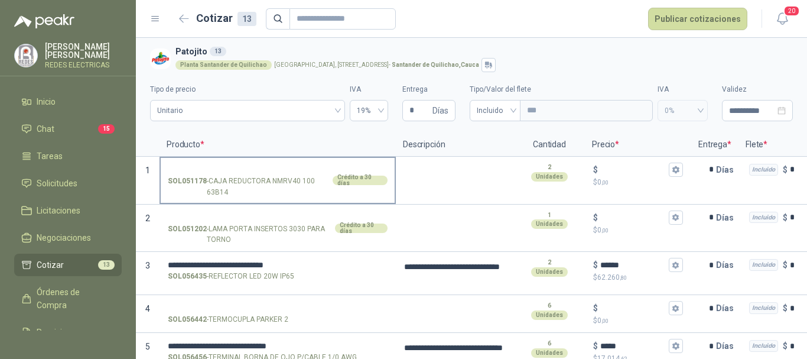
click at [268, 193] on p "SOL051178 - CAJA REDUCTORA NMRV40 100 63B14" at bounding box center [249, 186] width 162 height 22
click at [268, 174] on input "SOL051178 - CAJA REDUCTORA NMRV40 100 63B14 Crédito a 30 días" at bounding box center [278, 169] width 220 height 9
drag, startPoint x: 219, startPoint y: 191, endPoint x: 224, endPoint y: 195, distance: 6.9
click at [224, 195] on p "SOL051178 - CAJA REDUCTORA NMRV40 100 63B14" at bounding box center [249, 186] width 162 height 22
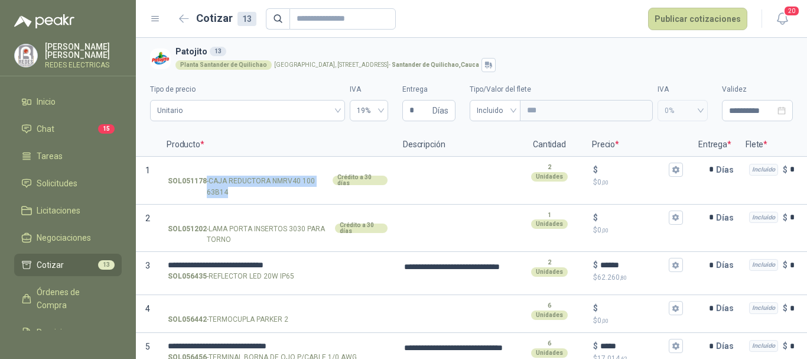
copy p "- CAJA REDUCTORA NMRV40 100 63B14"
click at [442, 181] on textarea at bounding box center [455, 171] width 116 height 27
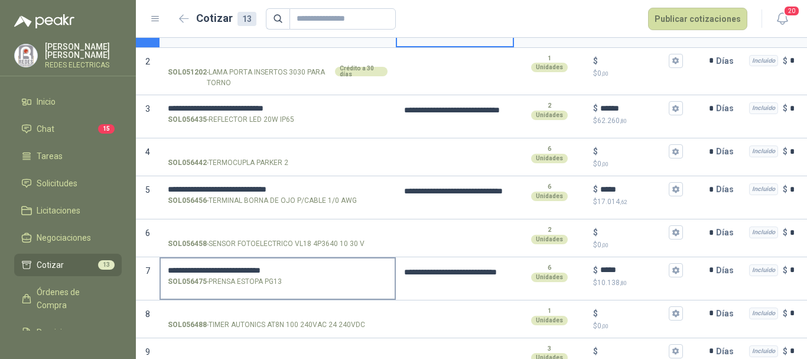
scroll to position [177, 0]
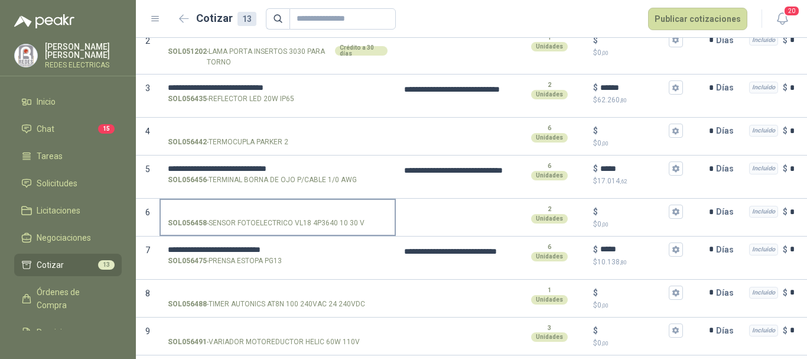
click at [280, 223] on p "SOL056458 - SENSOR FOTOELECTRICO VL18 4P3640 10 30 V" at bounding box center [266, 222] width 197 height 11
click at [280, 216] on input "SOL056458 - SENSOR FOTOELECTRICO VL18 4P3640 10 30 V" at bounding box center [278, 211] width 220 height 9
click at [361, 224] on p "SOL056458 - SENSOR FOTOELECTRICO VL18 4P3640 10 30 V" at bounding box center [266, 222] width 197 height 11
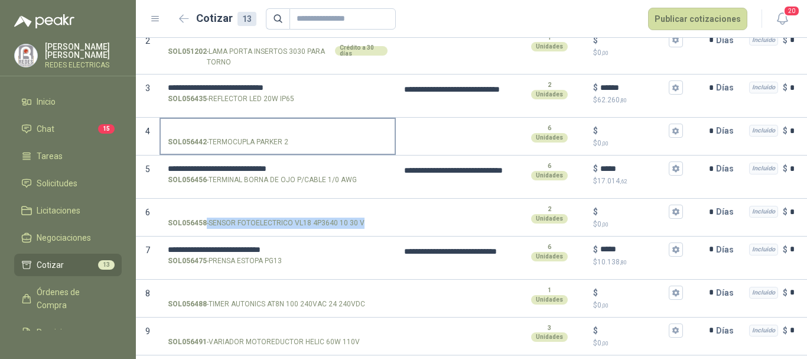
copy p "- SENSOR FOTOELECTRICO VL18 4P3640 10 30 V"
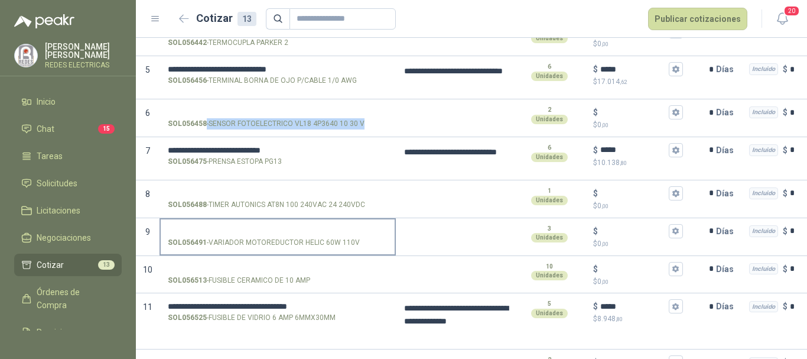
scroll to position [295, 0]
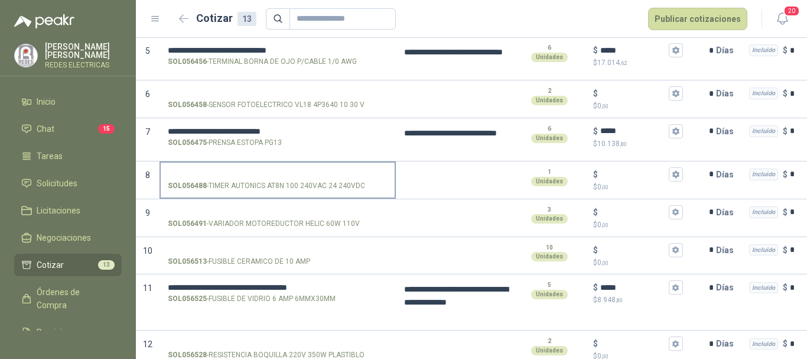
click at [307, 178] on label "SOL056488 - TIMER AUTONICS AT8N 100 240VAC 24 240VDC" at bounding box center [278, 179] width 234 height 34
click at [307, 178] on input "SOL056488 - TIMER AUTONICS AT8N 100 240VAC 24 240VDC" at bounding box center [278, 174] width 220 height 9
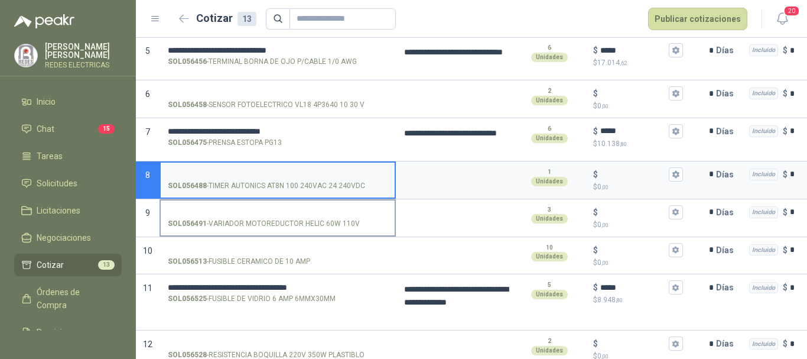
click at [347, 216] on label "SOL056491 - VARIADOR MOTOREDUCTOR HELIC 60W 110V" at bounding box center [278, 217] width 234 height 34
click at [347, 216] on input "SOL056491 - VARIADOR MOTOREDUCTOR HELIC 60W 110V" at bounding box center [278, 212] width 220 height 9
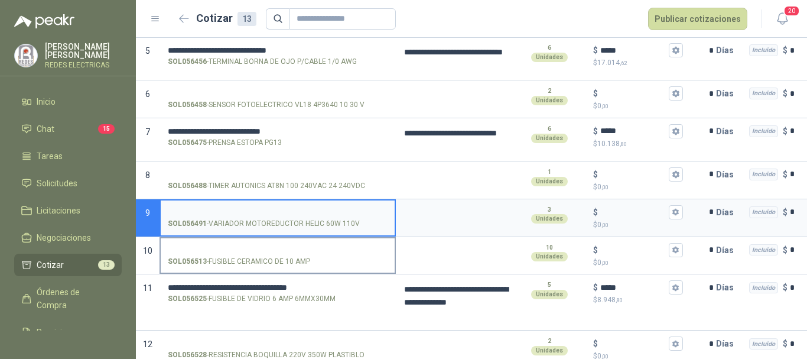
click at [339, 259] on div "SOL056513 - FUSIBLE CERAMICO DE 10 AMP" at bounding box center [278, 261] width 220 height 11
click at [339, 255] on input "SOL056513 - FUSIBLE CERAMICO DE 10 AMP" at bounding box center [278, 250] width 220 height 9
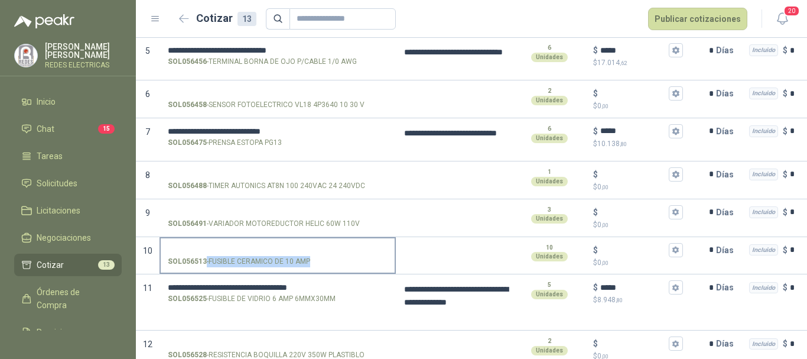
drag, startPoint x: 311, startPoint y: 258, endPoint x: 317, endPoint y: 271, distance: 14.3
click at [317, 271] on label "SOL056513 - FUSIBLE CERAMICO DE 10 AMP" at bounding box center [278, 255] width 234 height 34
copy p "- FUSIBLE CERAMICO DE 10 AMP"
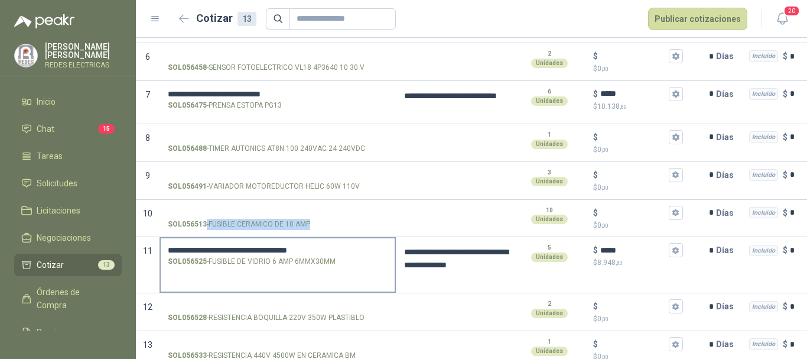
scroll to position [352, 0]
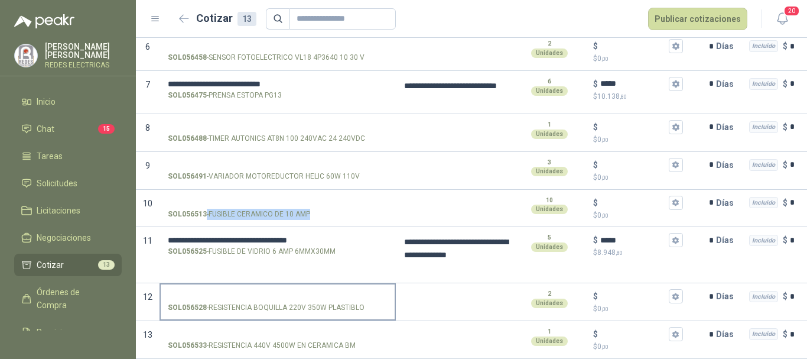
click at [338, 292] on input "SOL056528 - RESISTENCIA BOQUILLA 220V 350W PLASTIBLO" at bounding box center [278, 296] width 220 height 9
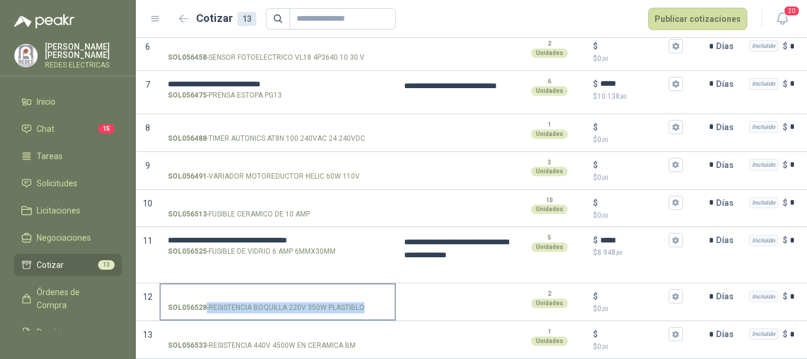
drag, startPoint x: 380, startPoint y: 301, endPoint x: 362, endPoint y: 301, distance: 18.3
click at [362, 302] on div "SOL056528 - RESISTENCIA BOQUILLA 220V 350W PLASTIBLO" at bounding box center [278, 307] width 220 height 11
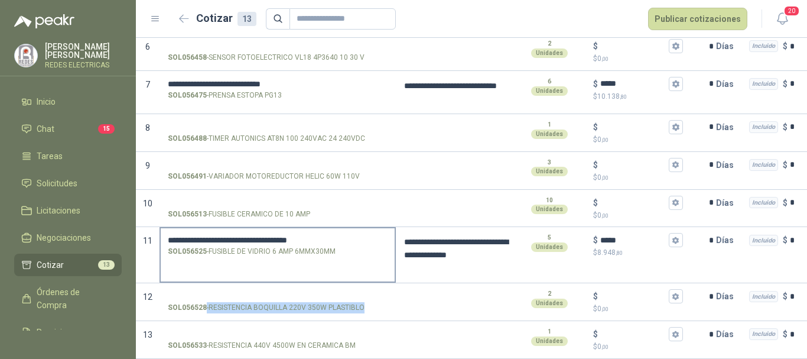
copy p "- RESISTENCIA BOQUILLA 220V 350W PLASTIBLO"
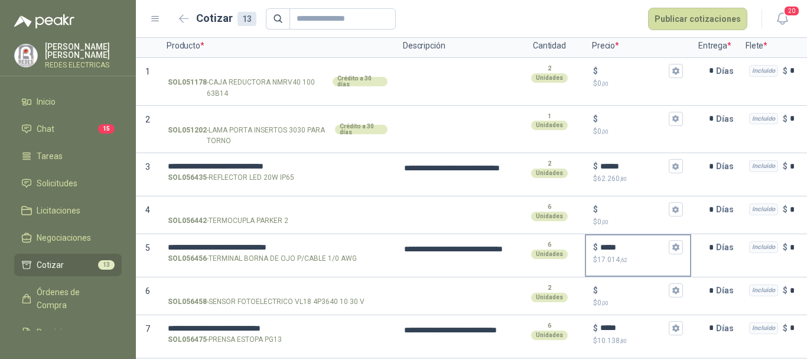
scroll to position [118, 0]
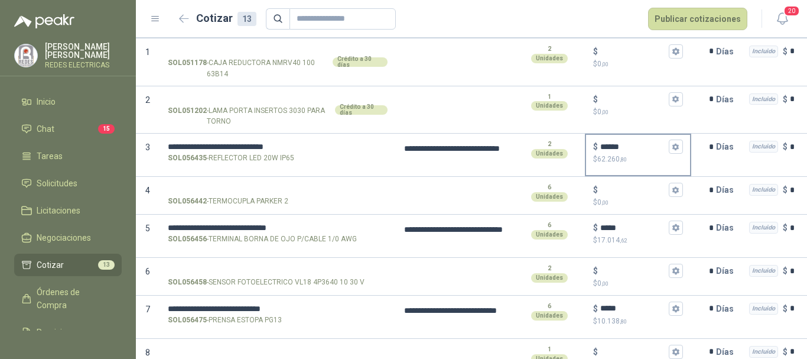
click at [626, 150] on input "******" at bounding box center [633, 146] width 66 height 9
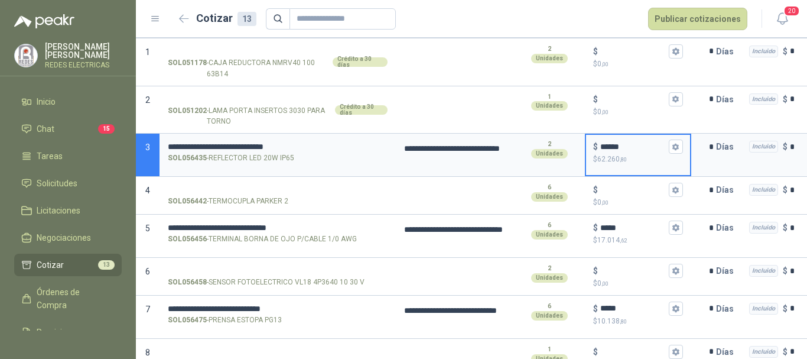
click at [607, 146] on input "******" at bounding box center [633, 146] width 66 height 9
type input "******"
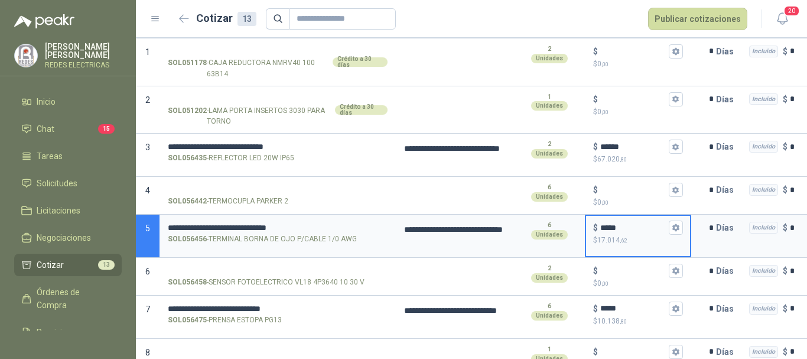
click at [611, 226] on input "*****" at bounding box center [633, 227] width 66 height 9
type input "*****"
click at [613, 308] on input "*****" at bounding box center [633, 308] width 66 height 9
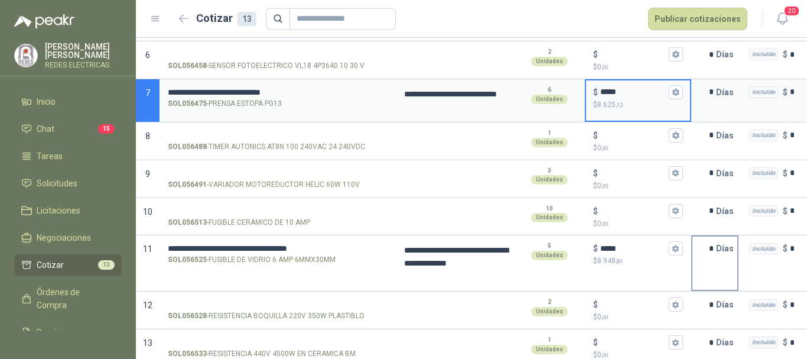
scroll to position [352, 0]
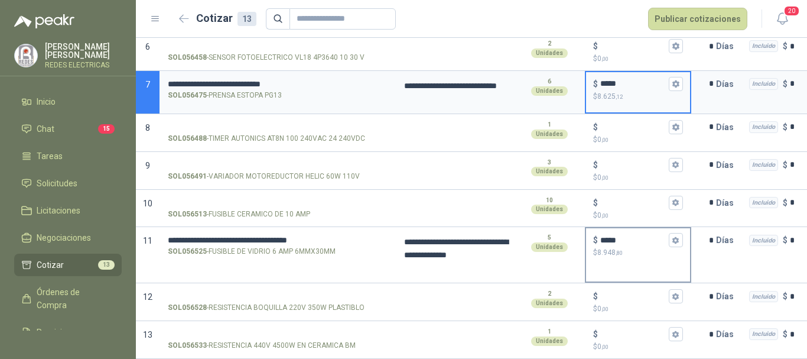
type input "*****"
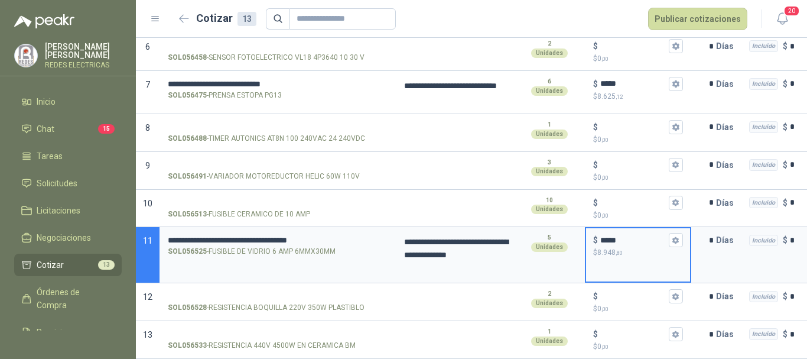
click at [612, 236] on input "*****" at bounding box center [633, 240] width 66 height 9
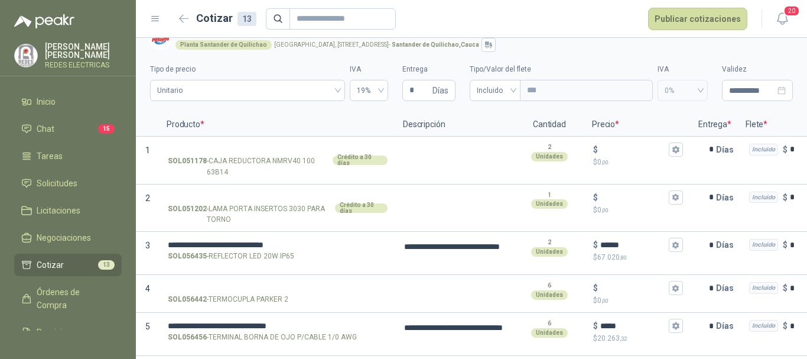
scroll to position [0, 0]
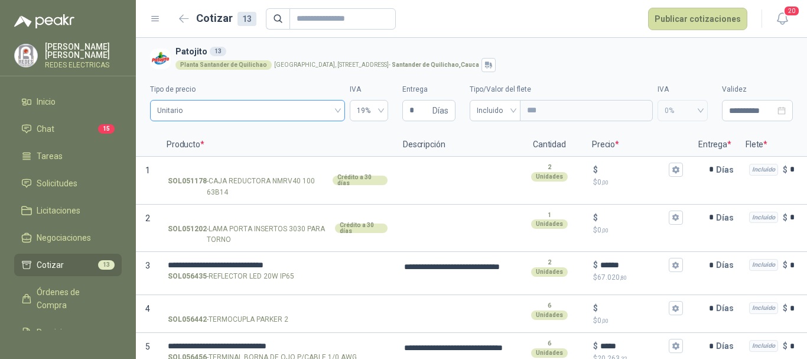
click at [318, 110] on span "Unitario" at bounding box center [247, 111] width 181 height 18
type input "*****"
click at [318, 110] on span "Unitario" at bounding box center [247, 111] width 181 height 18
click at [777, 109] on icon "close-circle" at bounding box center [781, 110] width 8 height 8
type input "**********"
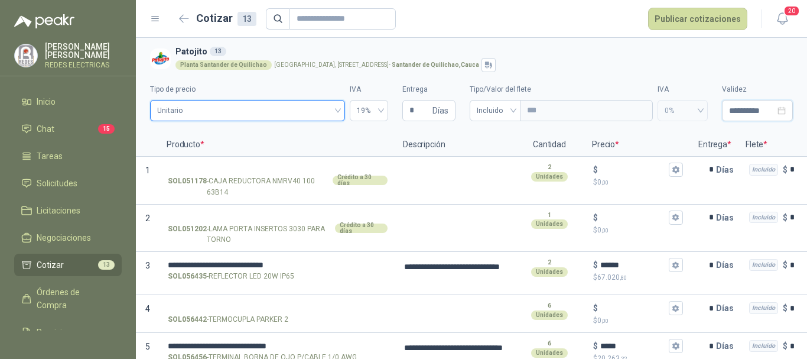
click at [742, 112] on input "**********" at bounding box center [752, 110] width 46 height 13
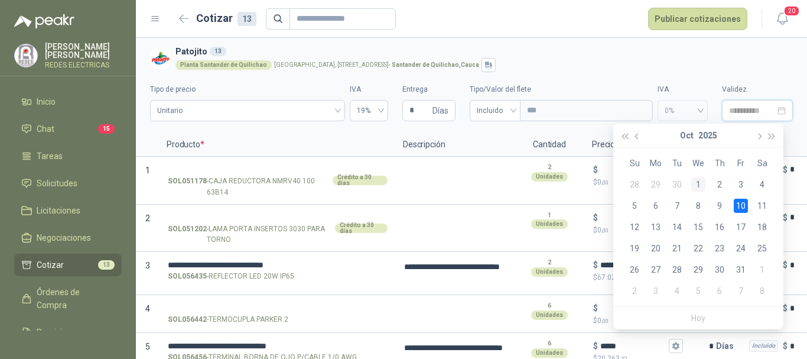
type input "**********"
click at [697, 183] on div "1" at bounding box center [698, 184] width 14 height 14
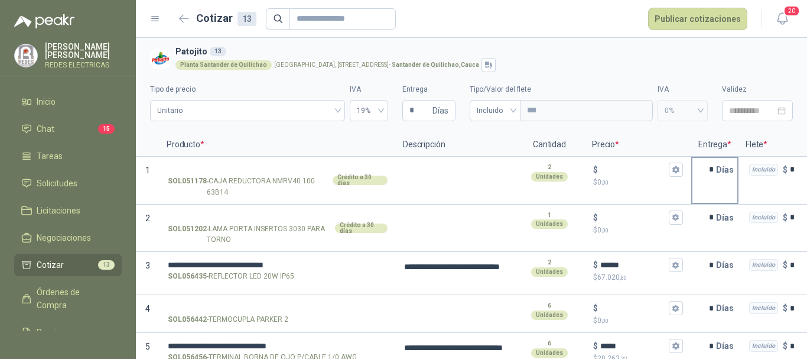
type input "**********"
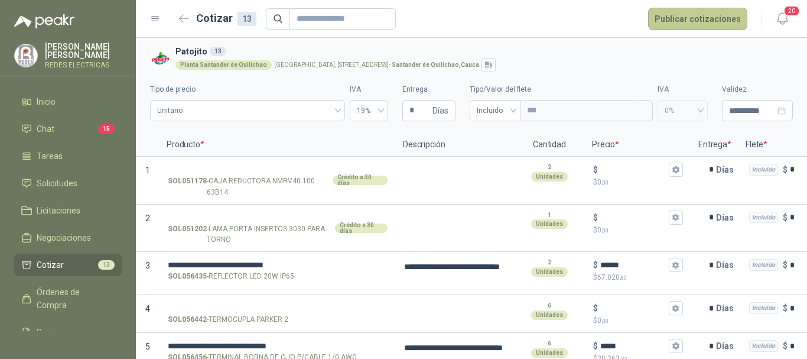
click at [691, 19] on button "Publicar cotizaciones" at bounding box center [697, 19] width 99 height 22
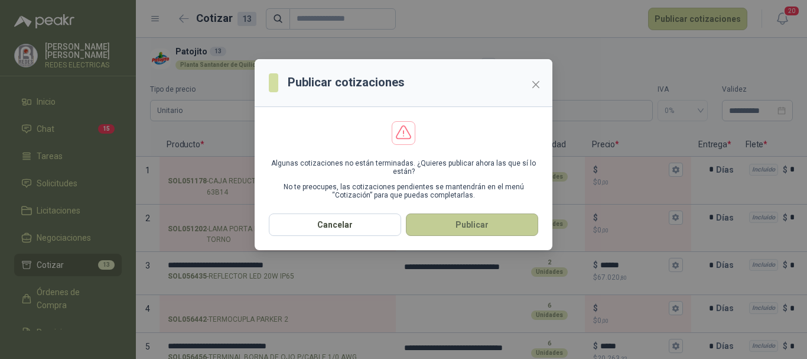
click at [504, 224] on button "Publicar" at bounding box center [472, 224] width 132 height 22
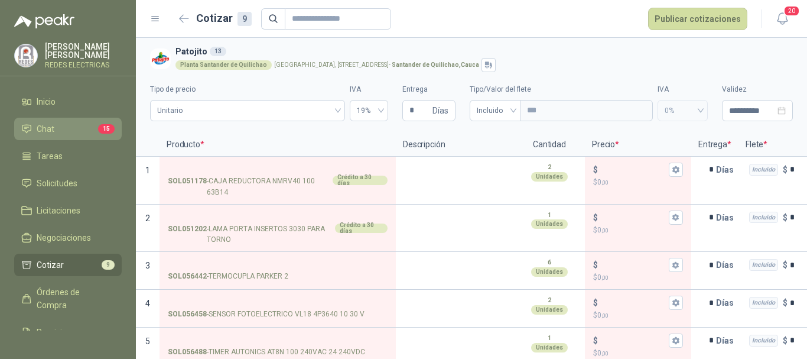
click at [74, 128] on li "Chat 15" at bounding box center [67, 128] width 93 height 13
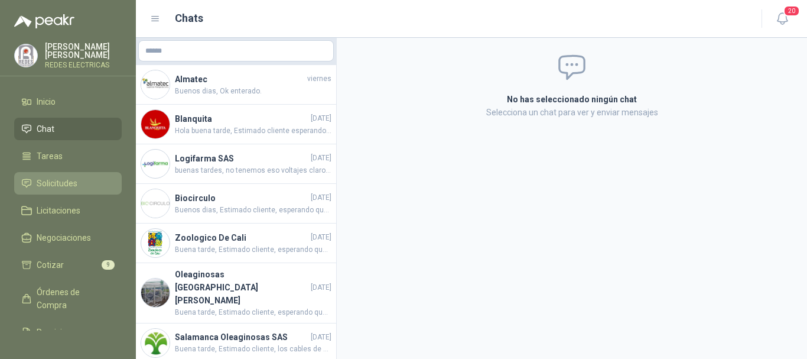
click at [79, 180] on li "Solicitudes" at bounding box center [67, 183] width 93 height 13
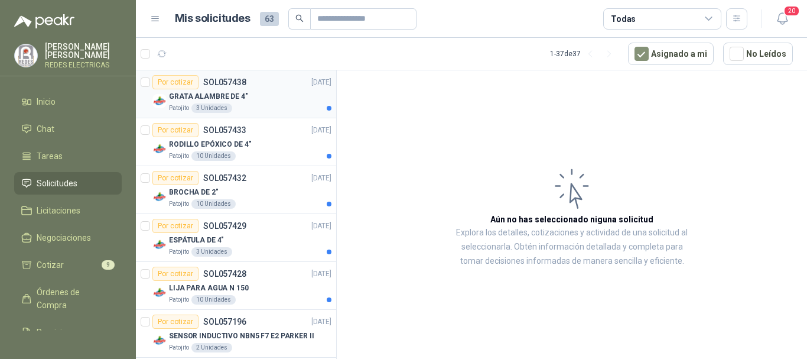
click at [245, 101] on div "GRATA ALAMBRE DE 4"" at bounding box center [250, 96] width 162 height 14
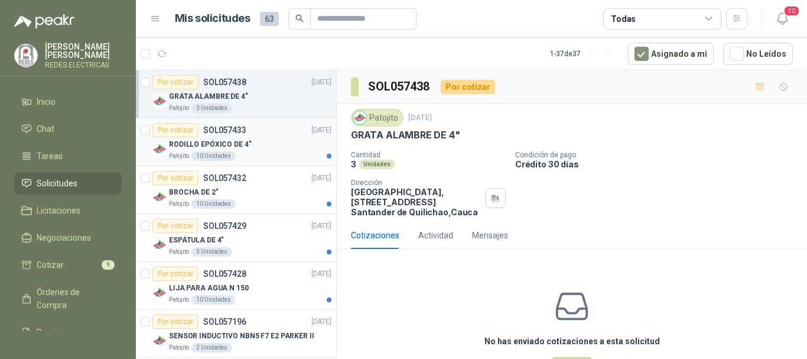
click at [233, 138] on div "RODILLO EPÓXICO DE 4"" at bounding box center [250, 144] width 162 height 14
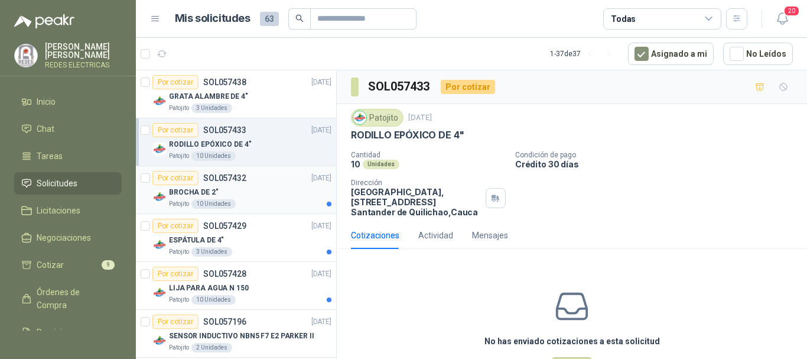
click at [263, 197] on div "BROCHA DE 2"" at bounding box center [250, 192] width 162 height 14
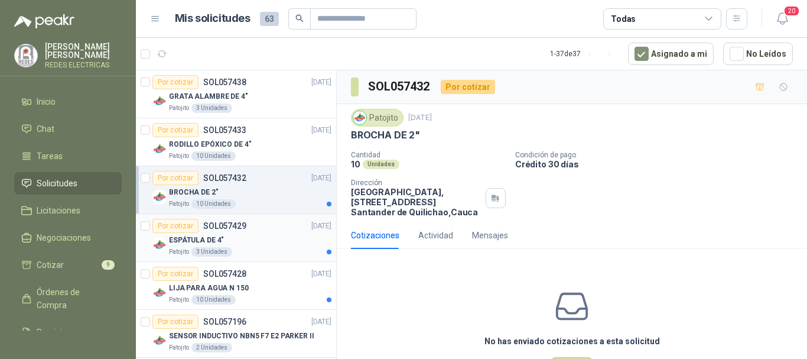
click at [266, 245] on div "ESPÁTULA DE 4"" at bounding box center [250, 240] width 162 height 14
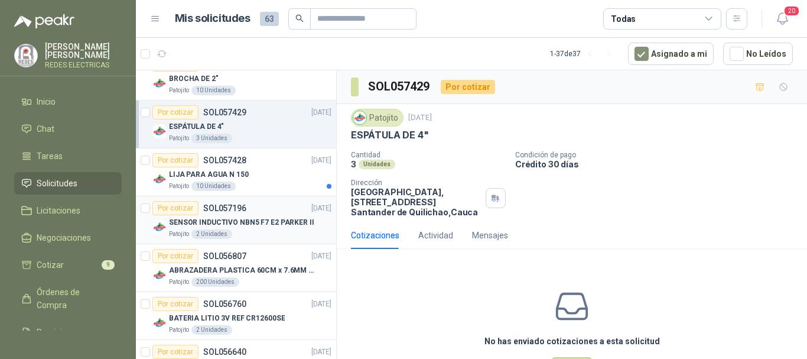
scroll to position [118, 0]
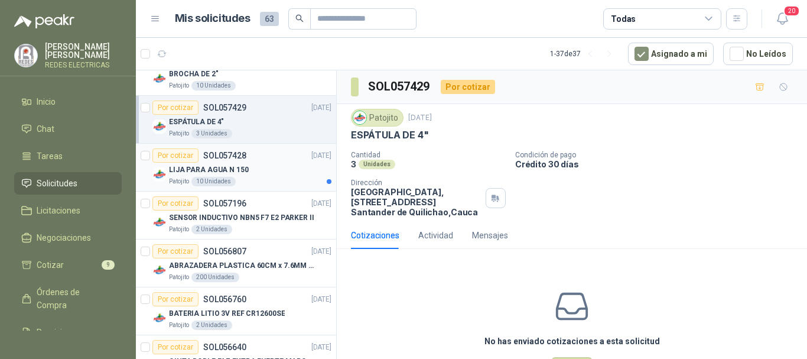
click at [258, 172] on div "LIJA PARA AGUA N 150" at bounding box center [250, 169] width 162 height 14
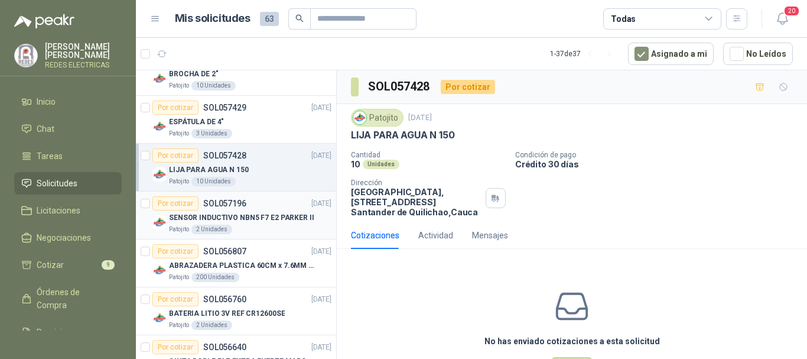
click at [289, 218] on p "SENSOR INDUCTIVO NBN5 F7 E2 PARKER II" at bounding box center [241, 217] width 145 height 11
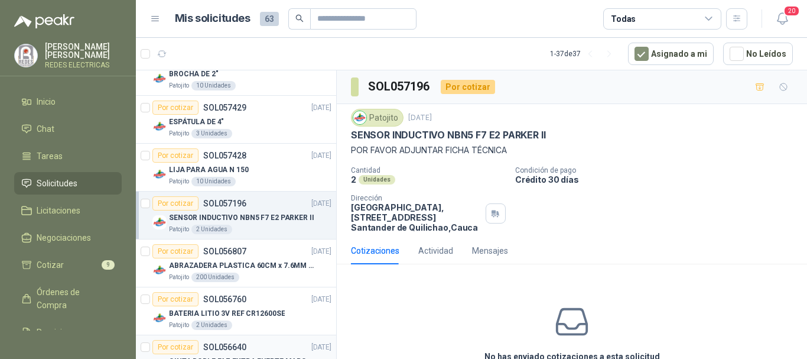
scroll to position [177, 0]
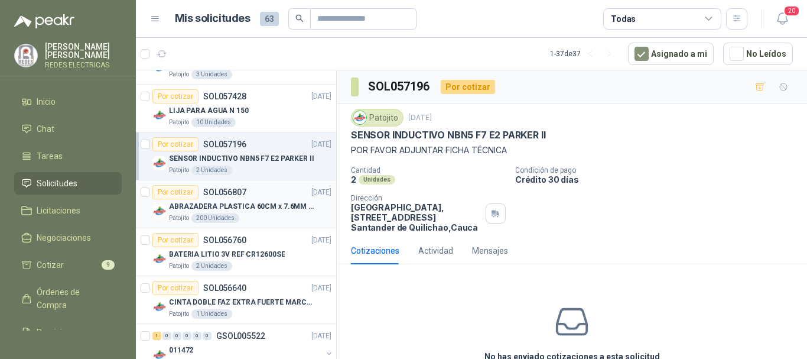
click at [278, 214] on div "Patojito 200 Unidades" at bounding box center [250, 217] width 162 height 9
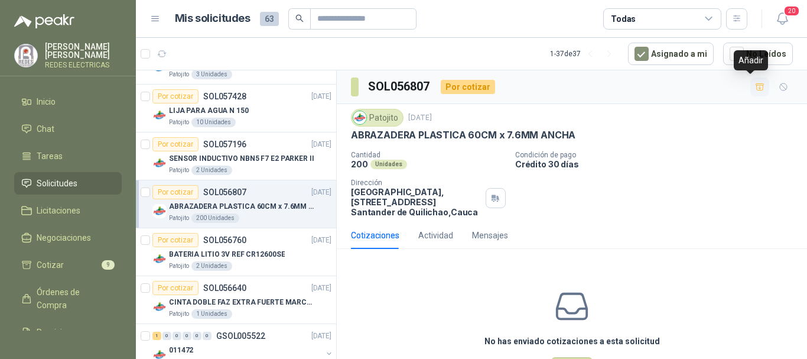
click at [755, 83] on icon "button" at bounding box center [759, 86] width 8 height 6
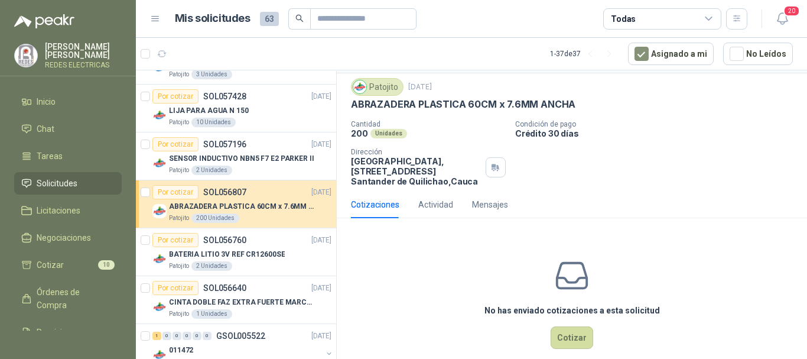
scroll to position [47, 0]
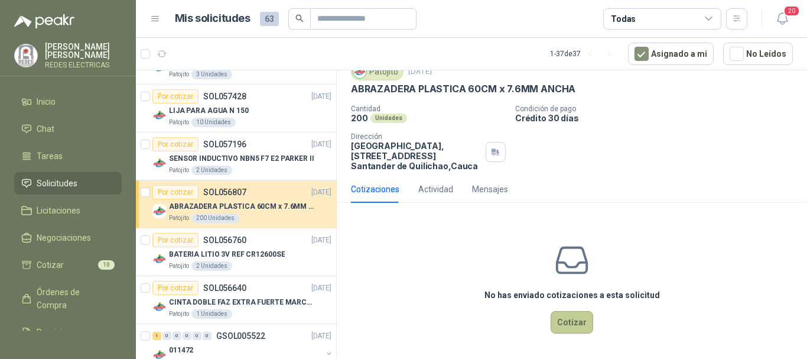
click at [567, 326] on button "Cotizar" at bounding box center [572, 322] width 43 height 22
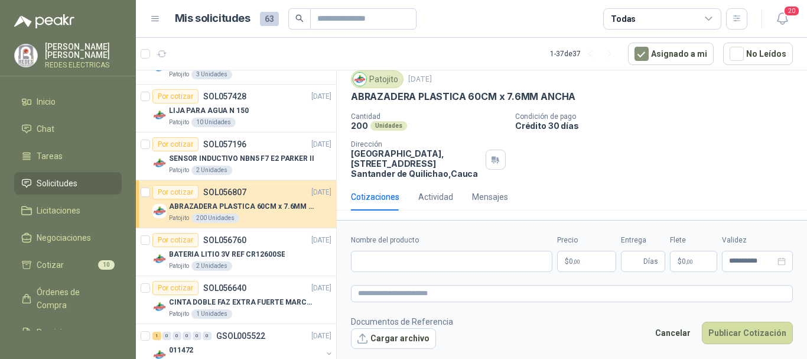
scroll to position [38, 0]
click at [473, 254] on input "Nombre del producto" at bounding box center [451, 260] width 201 height 21
drag, startPoint x: 624, startPoint y: 198, endPoint x: 615, endPoint y: 191, distance: 11.8
click at [624, 197] on div "Cotizaciones Actividad Mensajes" at bounding box center [572, 196] width 442 height 27
click at [431, 270] on input "Nombre del producto" at bounding box center [451, 260] width 201 height 21
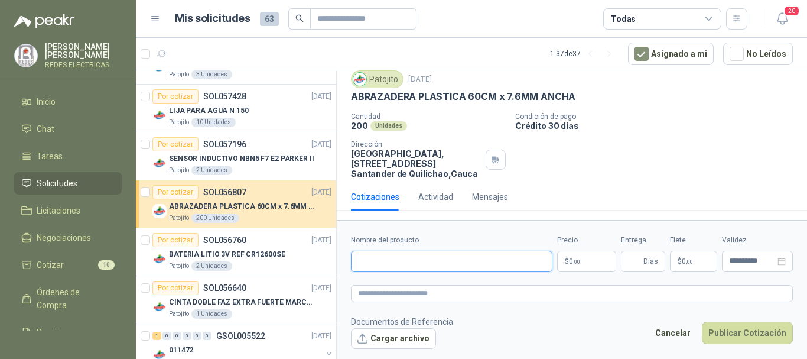
paste input "**********"
type input "**********"
click at [590, 251] on p "$ 0 ,00" at bounding box center [586, 260] width 59 height 21
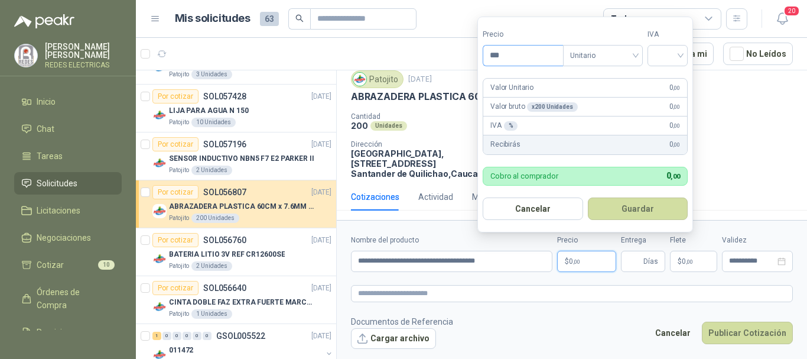
click at [543, 57] on input "***" at bounding box center [523, 55] width 80 height 20
drag, startPoint x: 543, startPoint y: 57, endPoint x: 334, endPoint y: 74, distance: 209.3
click at [334, 74] on body "[PERSON_NAME] VALENCIA [PERSON_NAME] REDES ELECTRICAS Inicio Chat Tareas Solici…" at bounding box center [403, 179] width 807 height 359
click at [626, 51] on span "Unitario" at bounding box center [601, 56] width 66 height 18
type input "********"
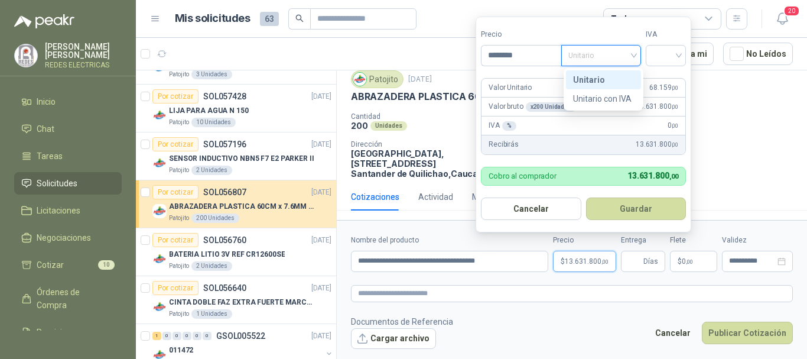
click at [608, 74] on div "Unitario" at bounding box center [603, 79] width 61 height 13
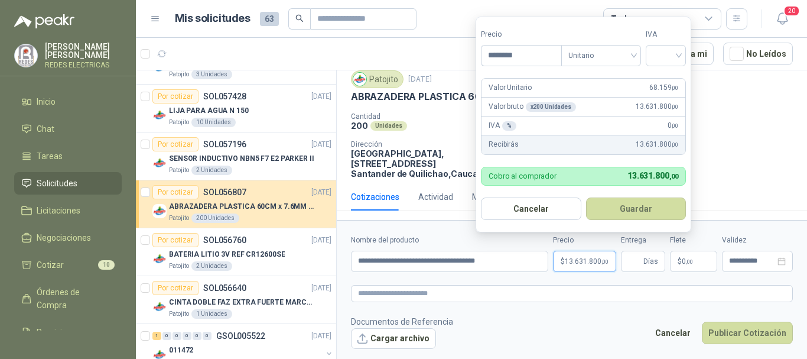
click at [579, 91] on div "Valor Unitario 68.159 ,00" at bounding box center [583, 88] width 204 height 19
click at [598, 132] on div "IVA % 0 ,00" at bounding box center [583, 125] width 204 height 19
click at [662, 54] on input "search" at bounding box center [666, 54] width 26 height 18
click at [670, 82] on div "19%" at bounding box center [668, 79] width 22 height 13
click at [647, 209] on button "Guardar" at bounding box center [638, 208] width 102 height 22
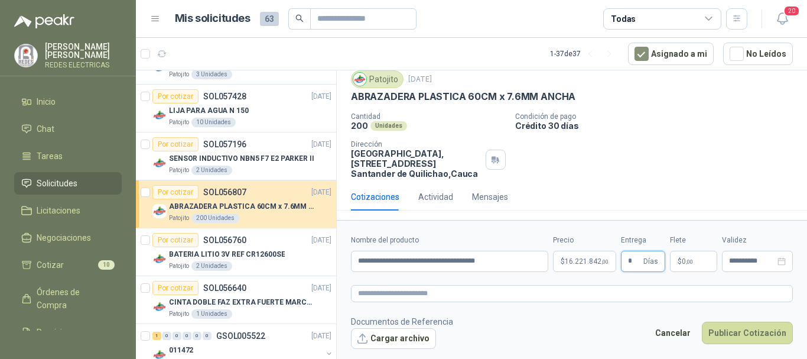
type input "*"
click at [698, 264] on p "$ 0 ,00" at bounding box center [693, 260] width 47 height 21
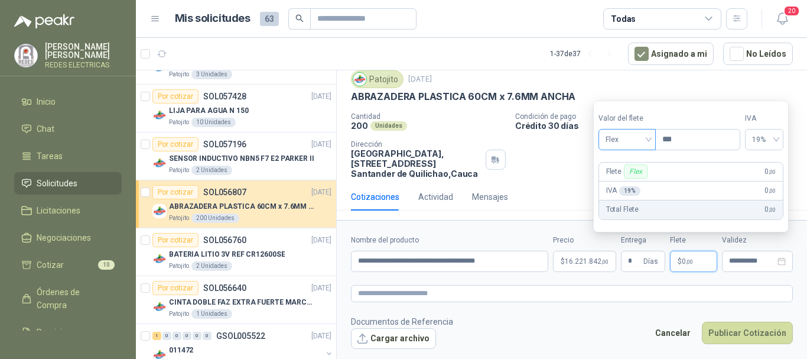
click at [634, 141] on span "Flex" at bounding box center [626, 140] width 43 height 18
click at [634, 178] on div "Incluido" at bounding box center [628, 183] width 41 height 13
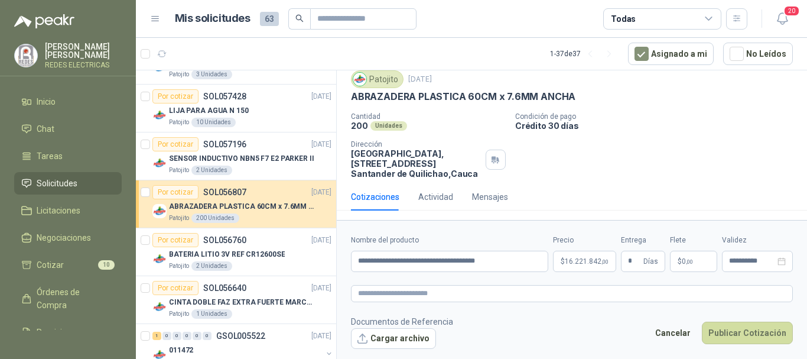
click at [758, 89] on div "Patojito [DATE] ABRAZADERA PLASTICA 60CM x 7.6MM ANCHA" at bounding box center [572, 86] width 442 height 32
click at [417, 289] on textarea at bounding box center [572, 293] width 442 height 17
paste textarea "**********"
type textarea "**********"
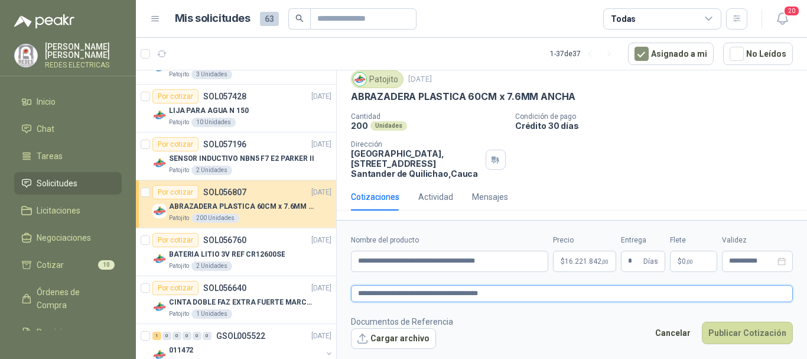
paste textarea "*******"
type textarea "**********"
click at [383, 343] on button "Cargar archivo" at bounding box center [393, 338] width 85 height 21
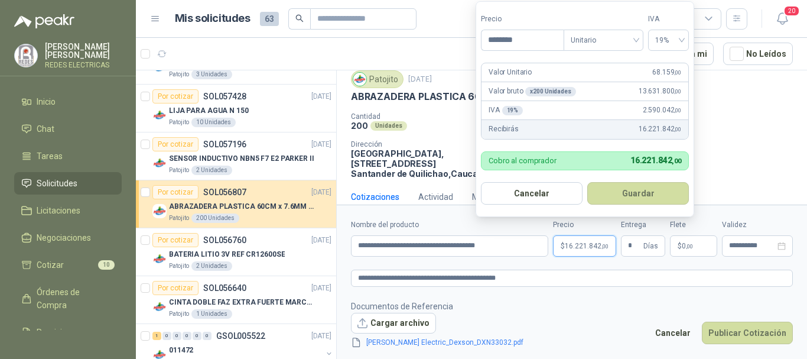
click at [575, 253] on p "$ 16.221.842 ,00" at bounding box center [584, 245] width 63 height 21
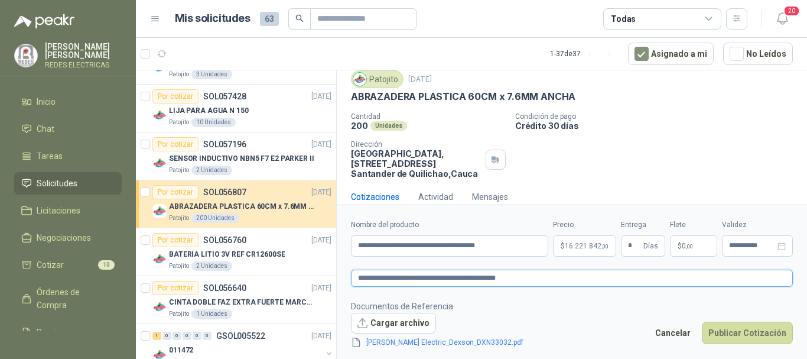
click at [548, 285] on textarea "**********" at bounding box center [572, 277] width 442 height 17
type textarea "**********"
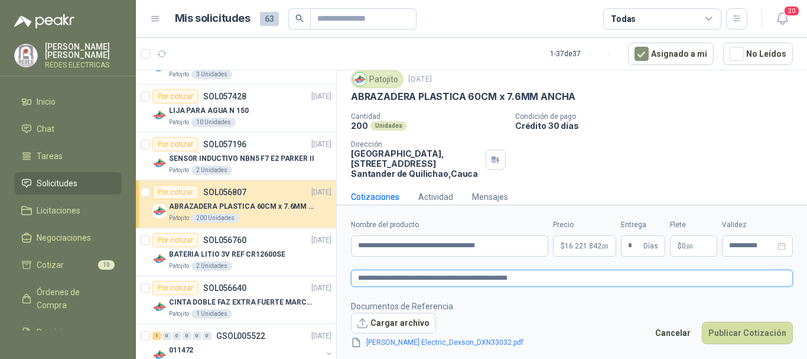
type textarea "**********"
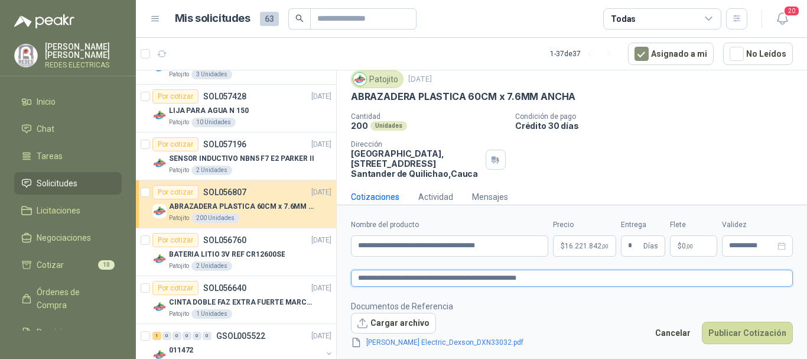
type textarea "**********"
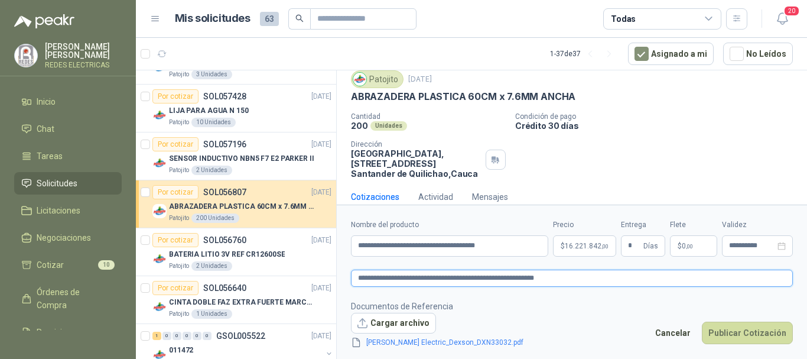
type textarea "**********"
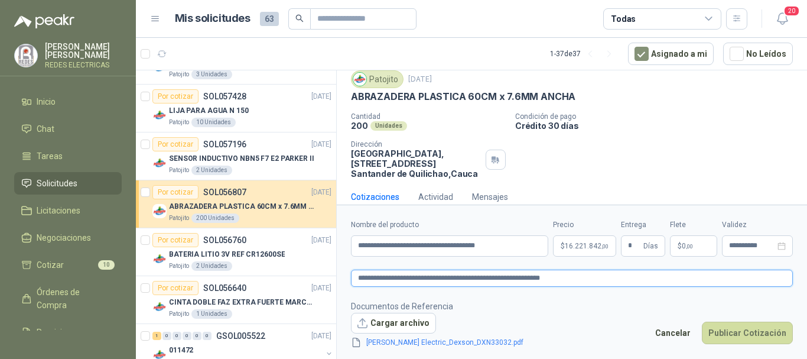
type textarea "**********"
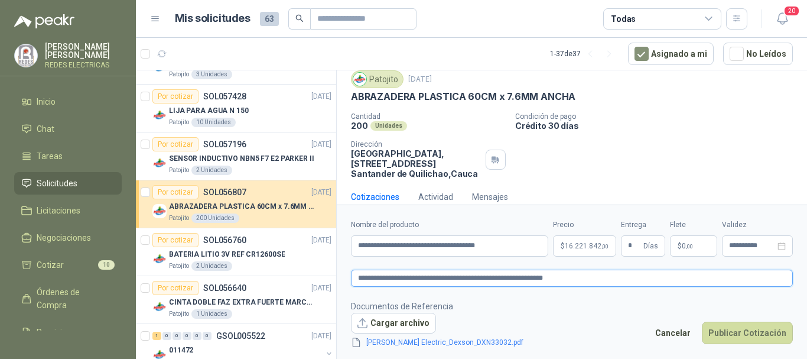
type textarea "**********"
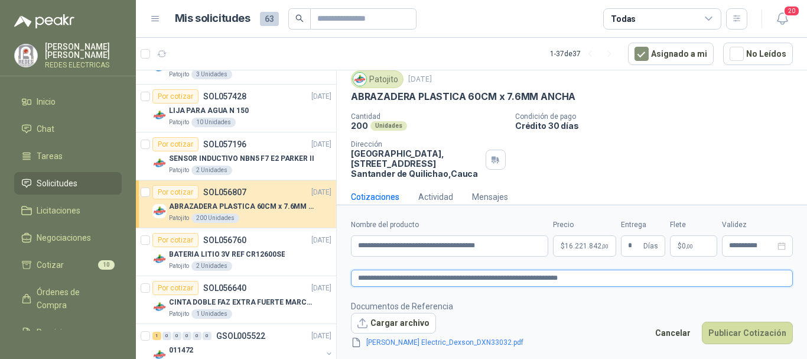
type textarea "**********"
click at [584, 279] on textarea "**********" at bounding box center [572, 277] width 442 height 17
type textarea "**********"
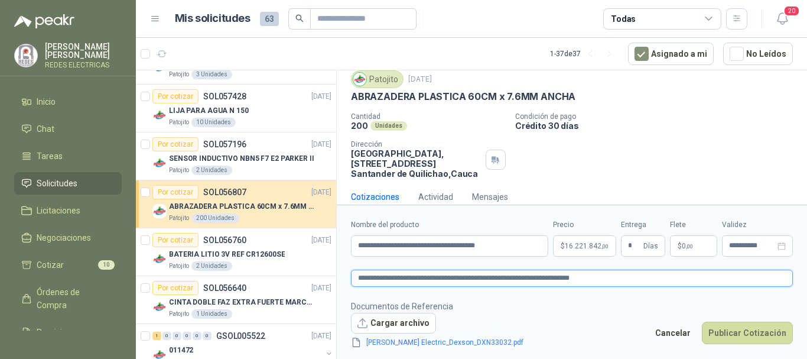
type textarea "**********"
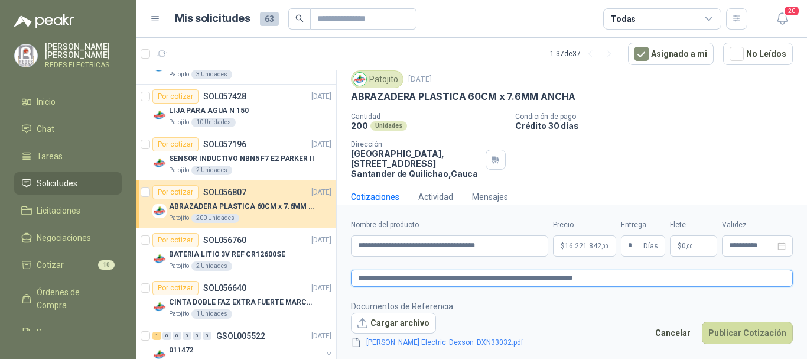
type textarea "**********"
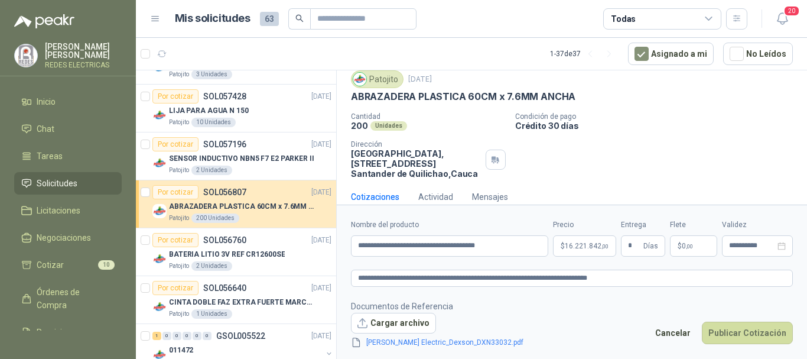
click at [360, 128] on p "200" at bounding box center [359, 126] width 17 height 10
click at [361, 127] on p "200" at bounding box center [359, 126] width 17 height 10
click at [365, 125] on p "200" at bounding box center [359, 126] width 17 height 10
click at [362, 125] on p "200" at bounding box center [359, 126] width 17 height 10
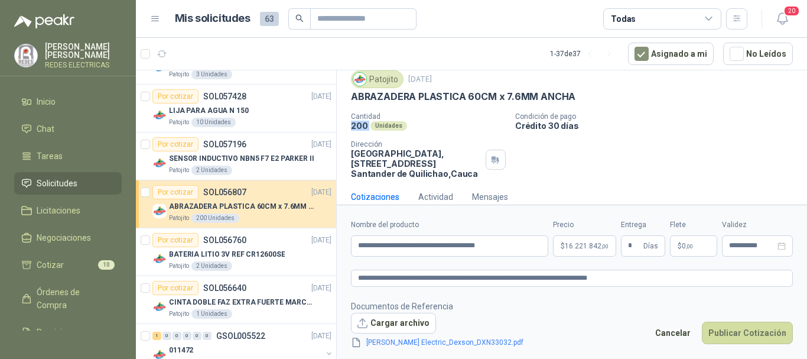
click at [362, 125] on p "200" at bounding box center [359, 126] width 17 height 10
drag, startPoint x: 362, startPoint y: 125, endPoint x: 428, endPoint y: 157, distance: 73.4
click at [367, 124] on div "200 Unidades" at bounding box center [428, 126] width 155 height 10
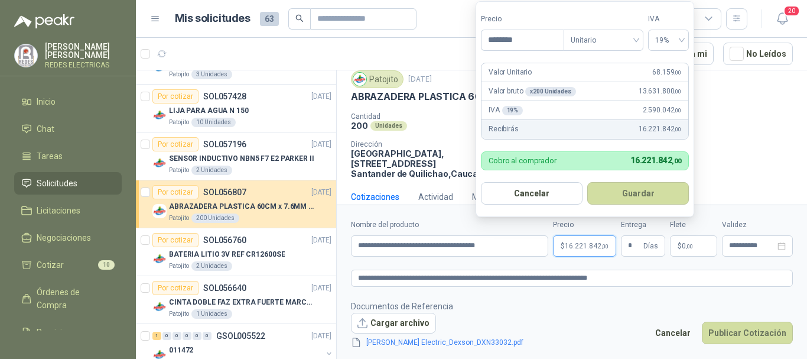
click at [594, 245] on span "16.221.842 ,00" at bounding box center [587, 245] width 44 height 7
click at [538, 194] on button "Cancelar" at bounding box center [532, 193] width 102 height 22
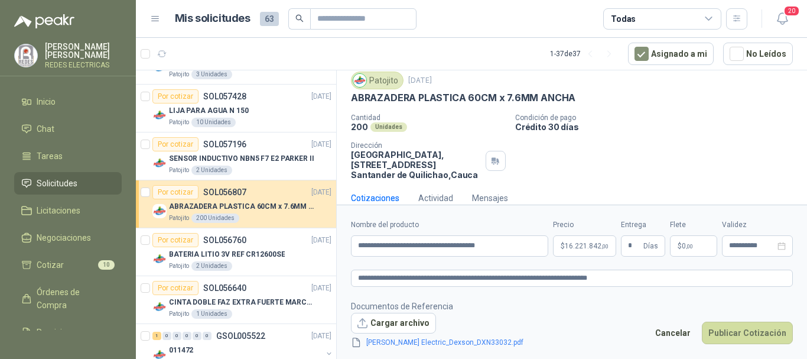
scroll to position [54, 0]
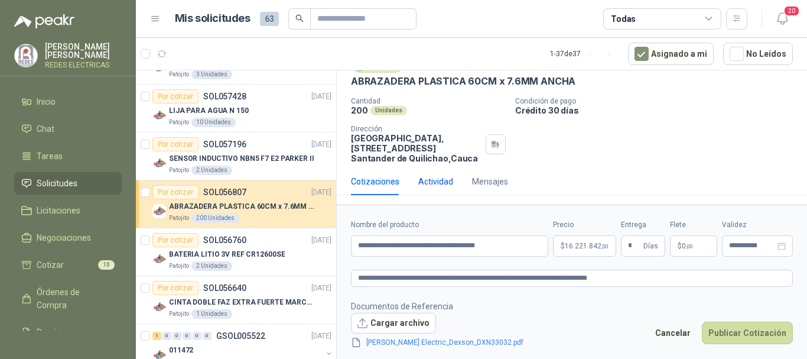
click at [425, 178] on div "Actividad" at bounding box center [435, 181] width 35 height 13
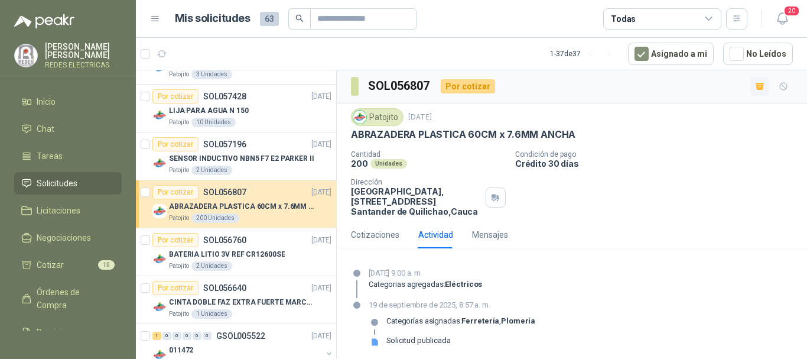
scroll to position [0, 0]
drag, startPoint x: 350, startPoint y: 159, endPoint x: 435, endPoint y: 174, distance: 86.3
click at [409, 165] on div "Patojito [DATE] ABRAZADERA PLASTICA 60CM x 7.6MM ANCHA Cantidad 200 Unidades Co…" at bounding box center [572, 163] width 470 height 118
click at [624, 195] on div "Cantidad 200 Unidades Condición de pago Crédito 30 días Dirección Parque Indust…" at bounding box center [572, 184] width 442 height 66
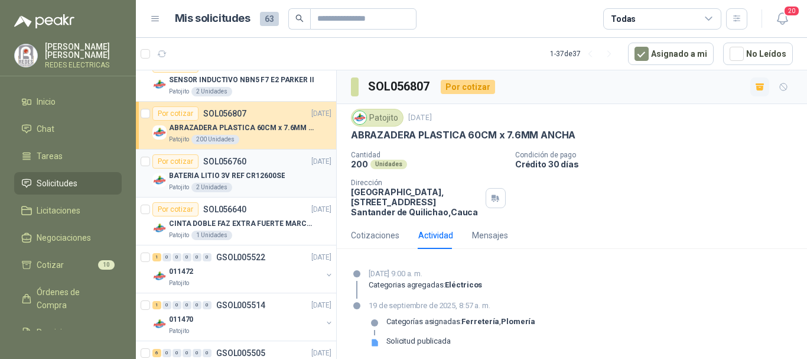
scroll to position [236, 0]
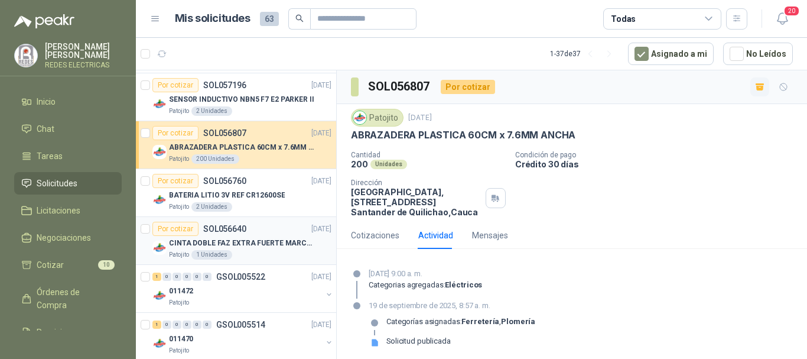
click at [266, 241] on p "CINTA DOBLE FAZ EXTRA FUERTE MARCA:3M" at bounding box center [242, 242] width 147 height 11
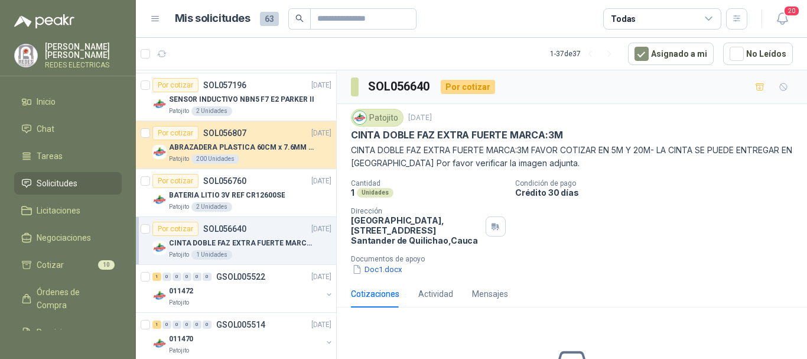
scroll to position [105, 0]
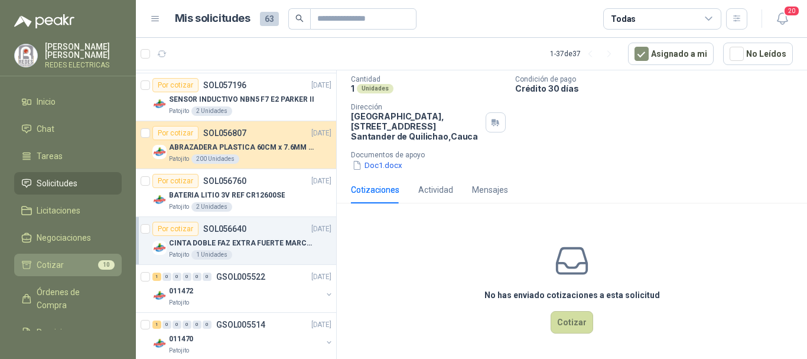
click at [51, 260] on span "Cotizar" at bounding box center [50, 264] width 27 height 13
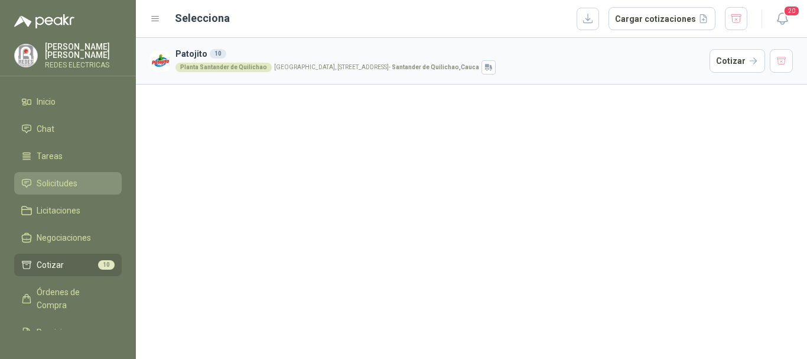
click at [43, 175] on link "Solicitudes" at bounding box center [68, 183] width 108 height 22
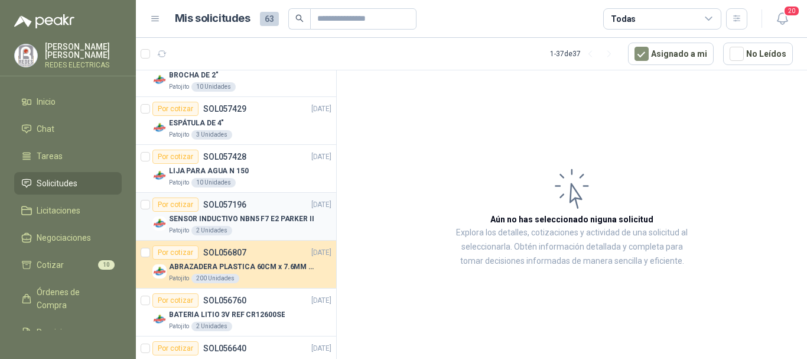
scroll to position [118, 0]
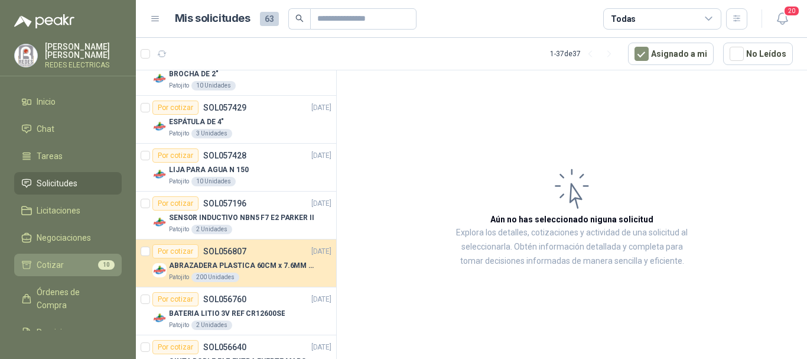
click at [56, 260] on span "Cotizar" at bounding box center [50, 264] width 27 height 13
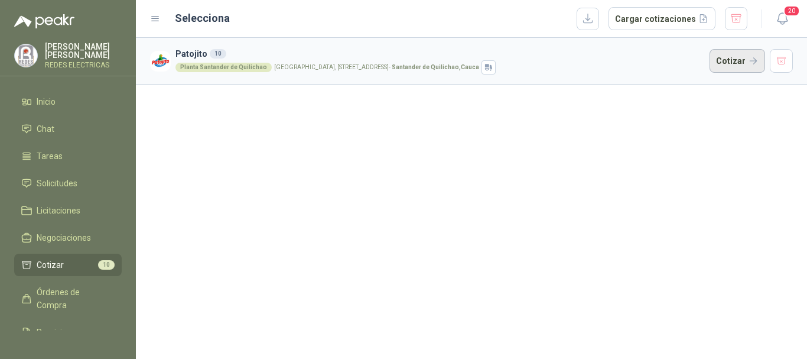
click at [750, 67] on button "Cotizar" at bounding box center [737, 61] width 56 height 24
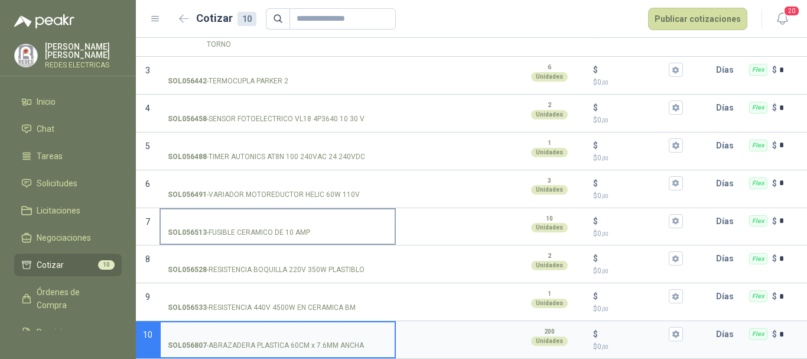
scroll to position [204, 0]
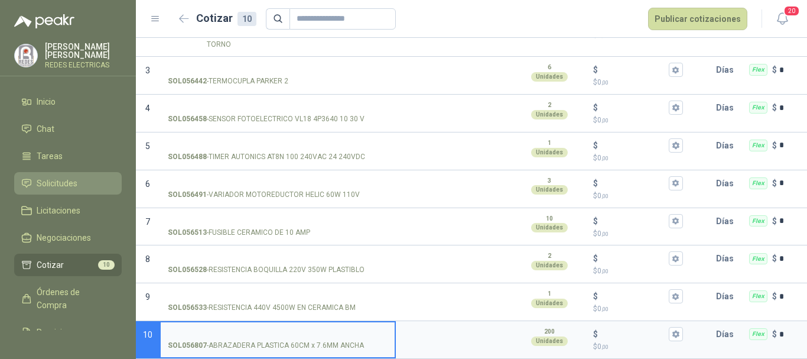
click at [58, 181] on span "Solicitudes" at bounding box center [57, 183] width 41 height 13
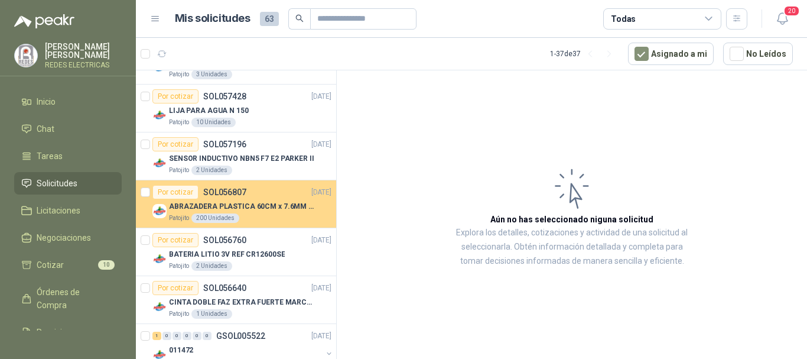
scroll to position [236, 0]
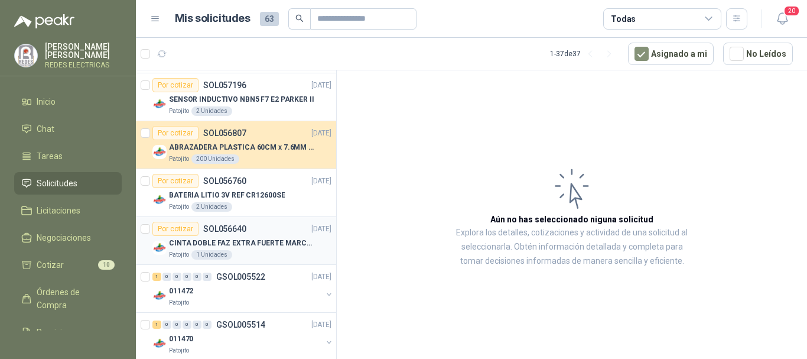
click at [268, 232] on div "Por cotizar SOL056640 [DATE]" at bounding box center [241, 229] width 179 height 14
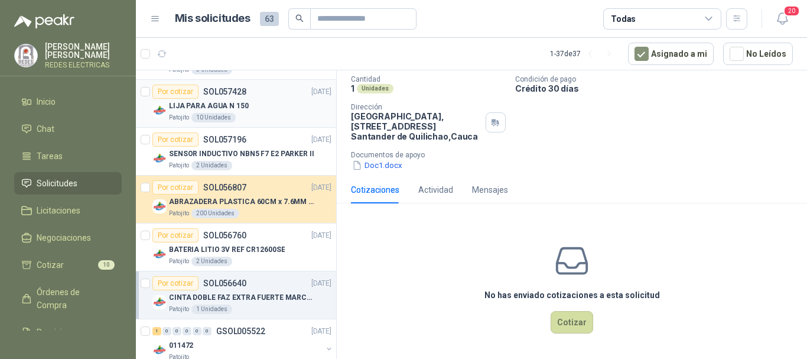
scroll to position [118, 0]
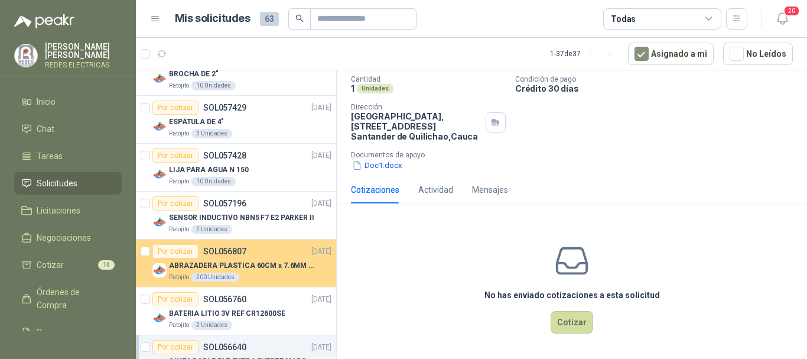
click at [257, 268] on p "ABRAZADERA PLASTICA 60CM x 7.6MM ANCHA" at bounding box center [242, 265] width 147 height 11
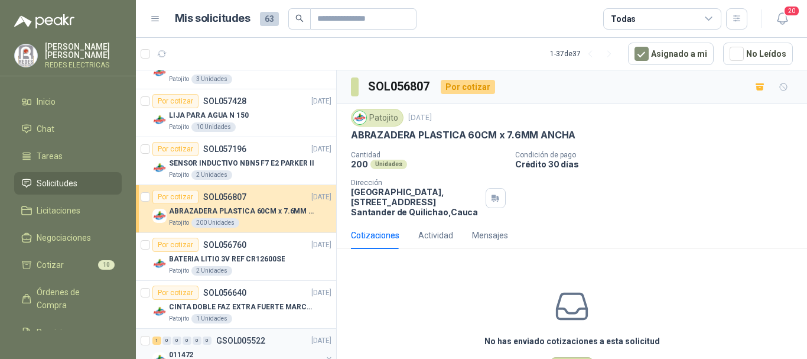
scroll to position [236, 0]
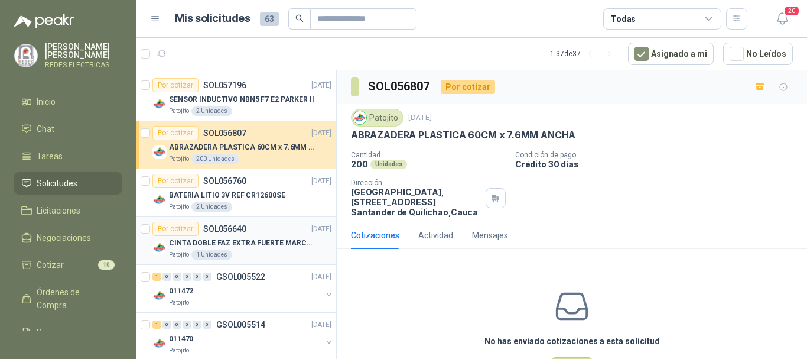
click at [248, 249] on div "CINTA DOBLE FAZ EXTRA FUERTE MARCA:3M" at bounding box center [250, 243] width 162 height 14
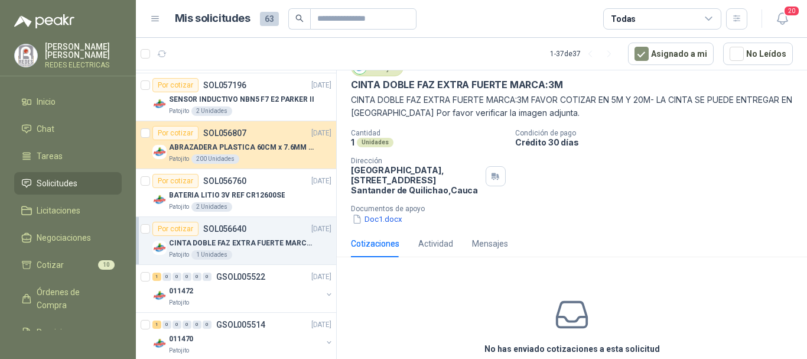
scroll to position [105, 0]
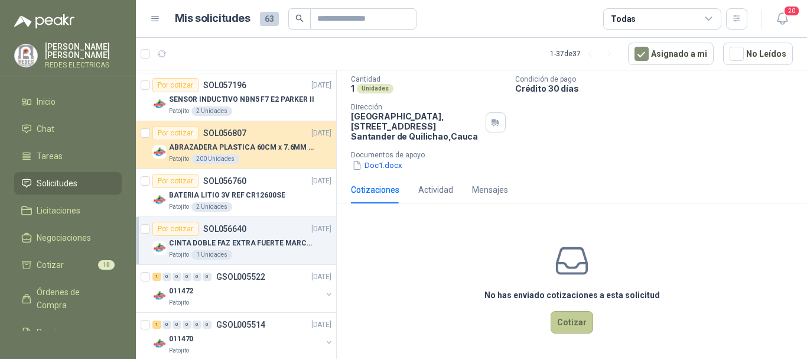
click at [563, 320] on button "Cotizar" at bounding box center [572, 322] width 43 height 22
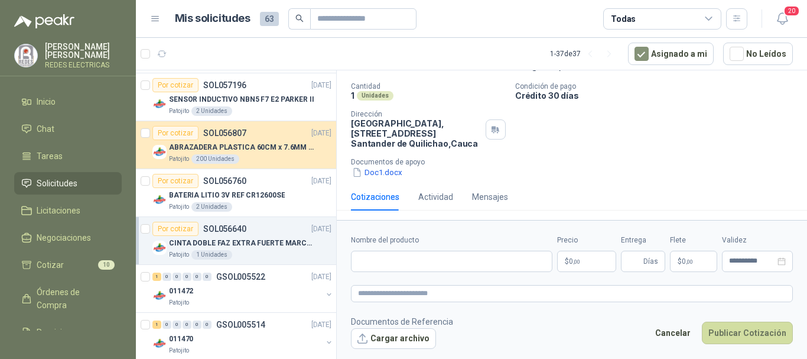
scroll to position [97, 0]
click at [507, 266] on input "Nombre del producto" at bounding box center [451, 260] width 201 height 21
type input "**********"
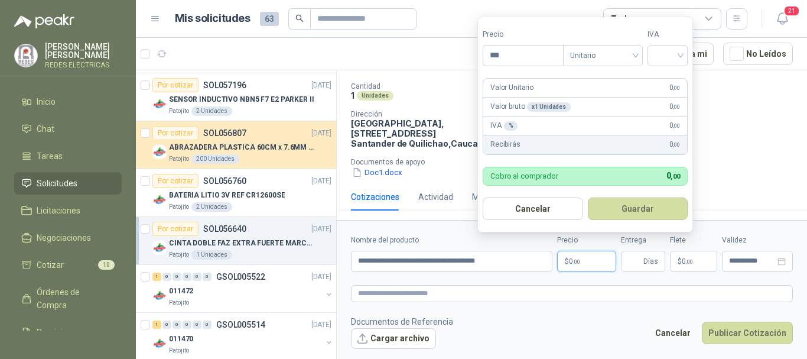
click at [592, 267] on p "$ 0 ,00" at bounding box center [586, 260] width 59 height 21
click at [600, 263] on p "$ 0 ,00" at bounding box center [586, 260] width 59 height 21
click at [532, 52] on input "***" at bounding box center [523, 55] width 80 height 20
type input "********"
click at [671, 55] on input "search" at bounding box center [667, 54] width 26 height 18
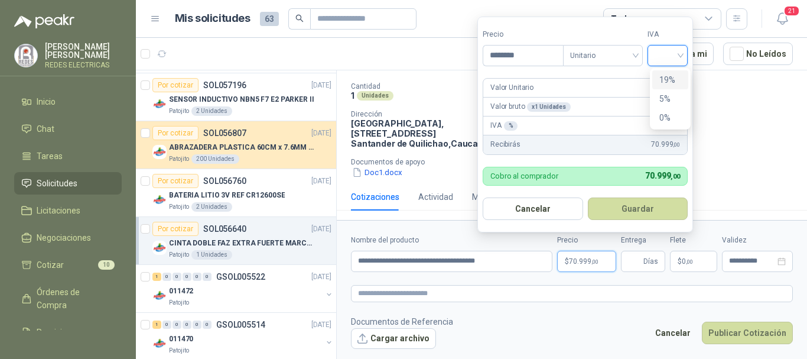
click at [663, 83] on div "19%" at bounding box center [670, 79] width 22 height 13
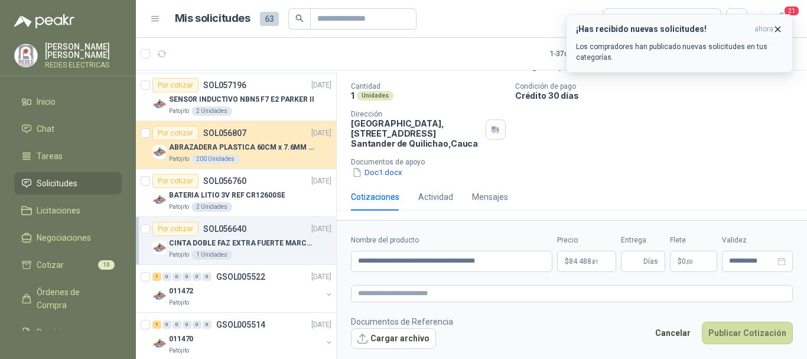
click at [780, 27] on icon "button" at bounding box center [778, 29] width 10 height 10
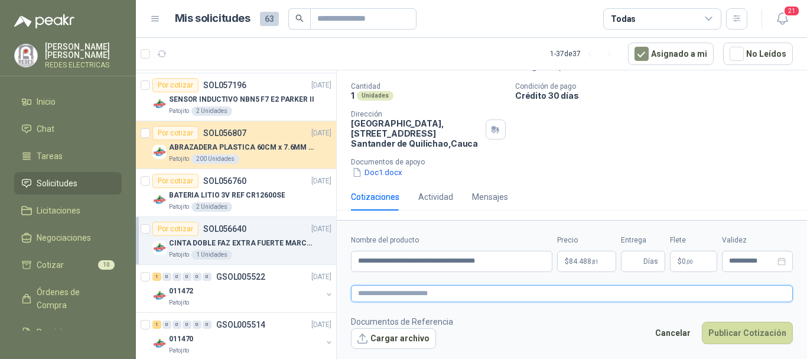
click at [380, 295] on textarea at bounding box center [572, 293] width 442 height 17
paste textarea "********"
type textarea "********"
drag, startPoint x: 425, startPoint y: 290, endPoint x: 335, endPoint y: 289, distance: 89.8
click at [335, 289] on div "Por cotizar SOL057438 [DATE] GRATA ALAMBRE DE 4" Patojito 3 Unidades Por cotiza…" at bounding box center [471, 216] width 671 height 293
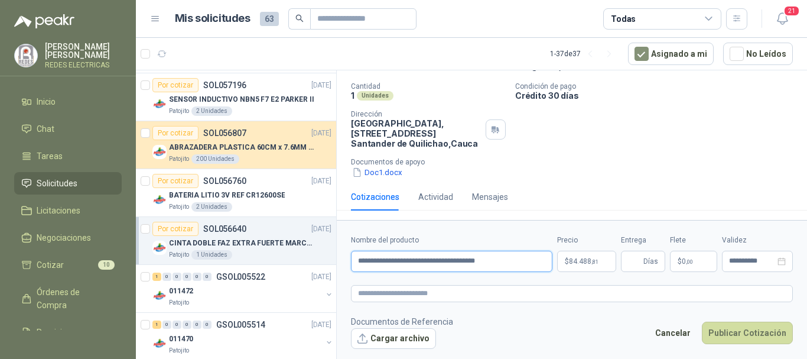
drag, startPoint x: 516, startPoint y: 264, endPoint x: 339, endPoint y: 260, distance: 176.7
click at [339, 260] on form "**********" at bounding box center [572, 291] width 470 height 143
click at [432, 298] on textarea at bounding box center [572, 293] width 442 height 17
paste textarea "**********"
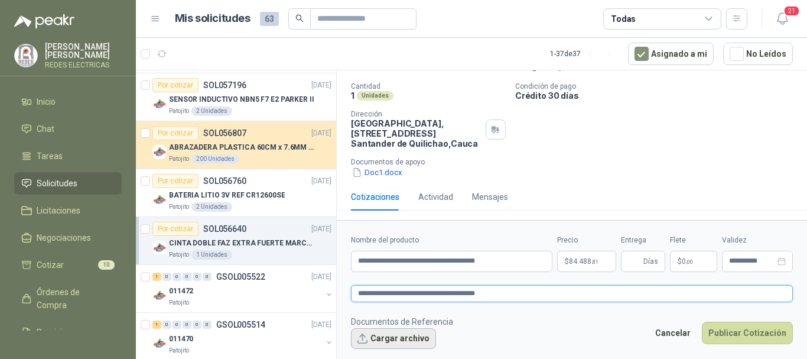
type textarea "**********"
click at [405, 337] on button "Cargar archivo" at bounding box center [393, 338] width 85 height 21
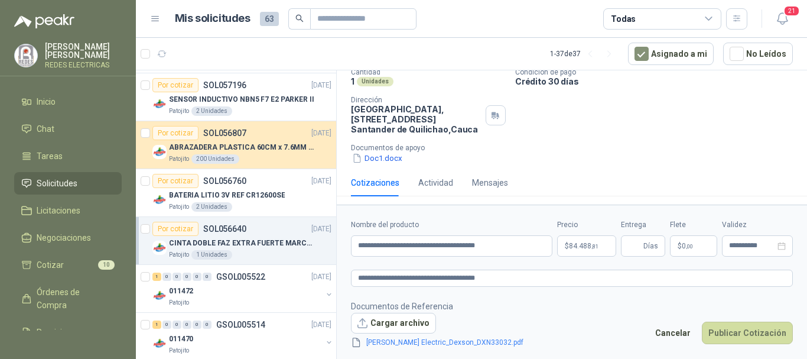
scroll to position [112, 0]
click at [596, 241] on p "$ 84.488 ,81" at bounding box center [586, 245] width 59 height 21
click at [729, 184] on div "Cotizaciones Actividad Mensajes" at bounding box center [572, 181] width 442 height 27
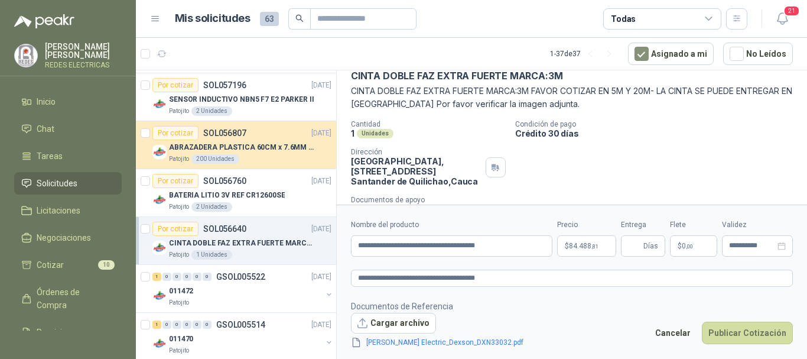
scroll to position [0, 0]
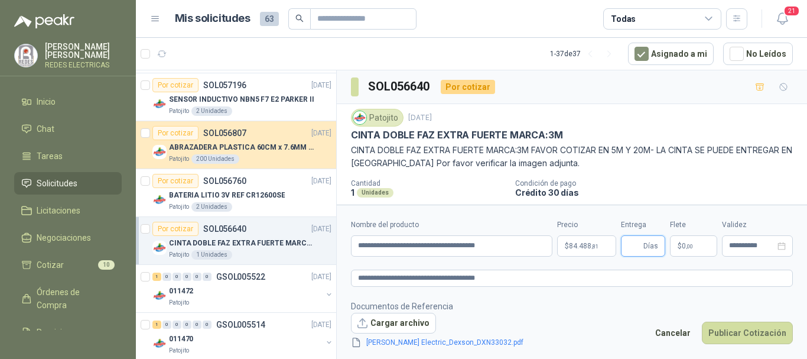
click at [640, 245] on input "Entrega" at bounding box center [634, 246] width 13 height 20
type input "*"
click at [684, 249] on span "0 ,00" at bounding box center [687, 245] width 11 height 7
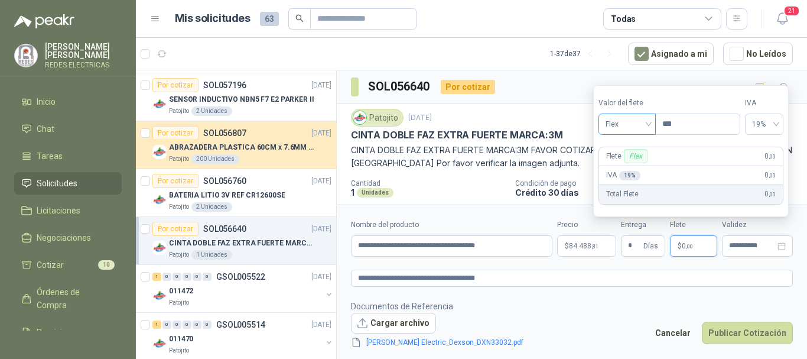
click at [628, 119] on span "Flex" at bounding box center [626, 124] width 43 height 18
click at [628, 170] on div "Incluido" at bounding box center [628, 167] width 41 height 13
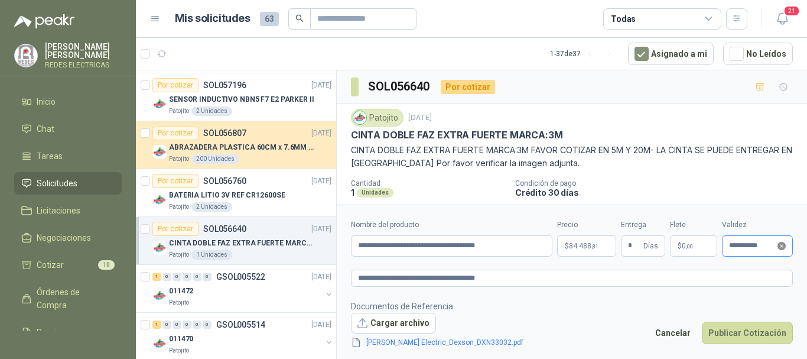
click at [780, 247] on icon "close-circle" at bounding box center [781, 246] width 8 height 8
click at [751, 243] on input at bounding box center [752, 246] width 46 height 8
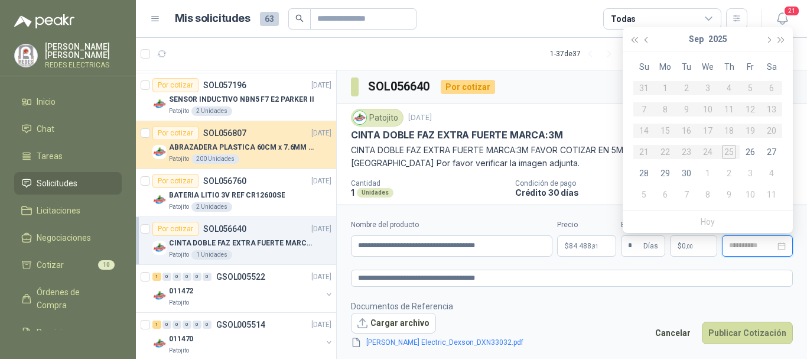
type input "**********"
click at [728, 171] on div "2" at bounding box center [729, 173] width 14 height 14
type input "**********"
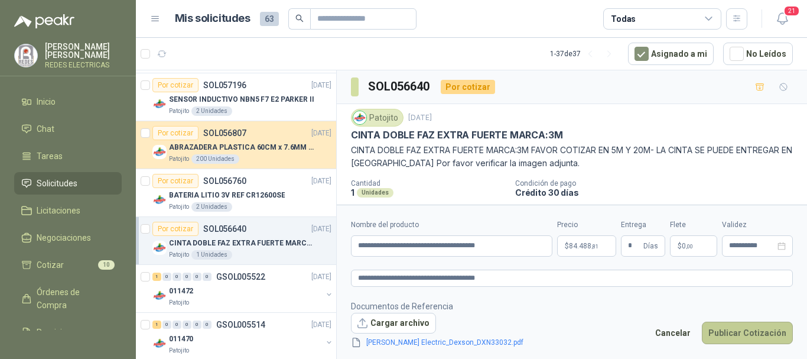
click at [759, 340] on button "Publicar Cotización" at bounding box center [747, 332] width 91 height 22
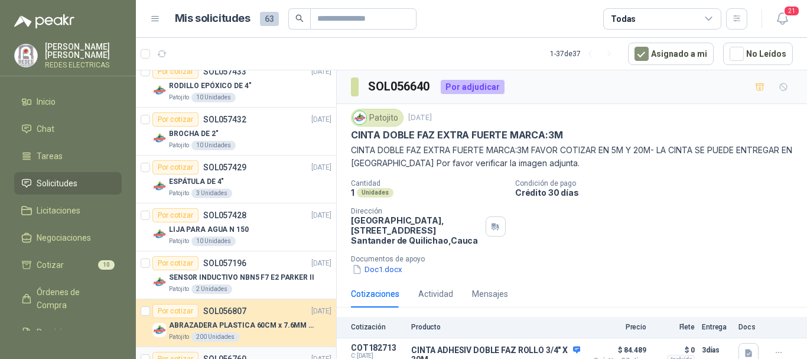
scroll to position [177, 0]
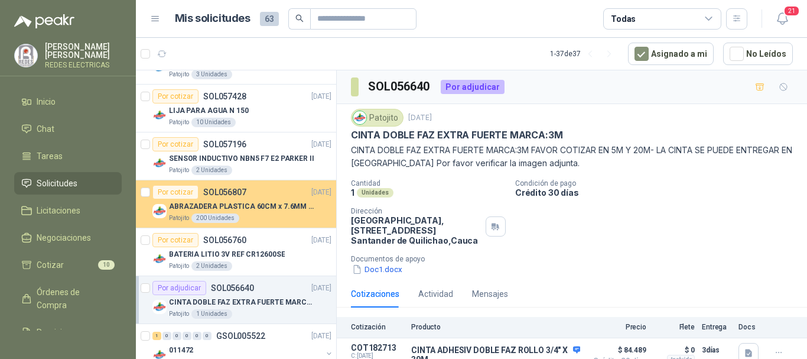
click at [249, 211] on p "ABRAZADERA PLASTICA 60CM x 7.6MM ANCHA" at bounding box center [242, 206] width 147 height 11
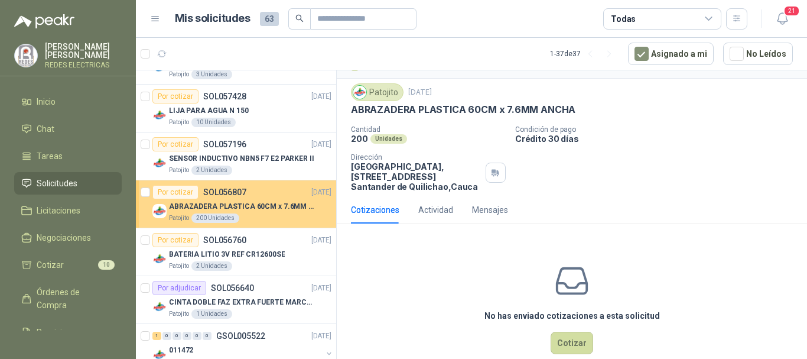
scroll to position [47, 0]
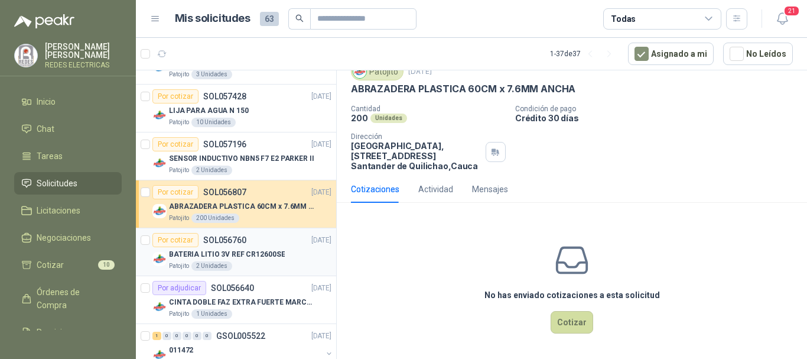
click at [258, 252] on p "BATERIA LITIO 3V REF CR12600SE" at bounding box center [227, 254] width 116 height 11
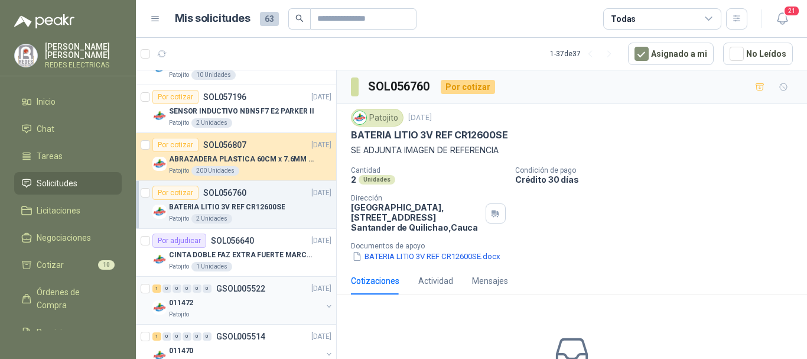
scroll to position [295, 0]
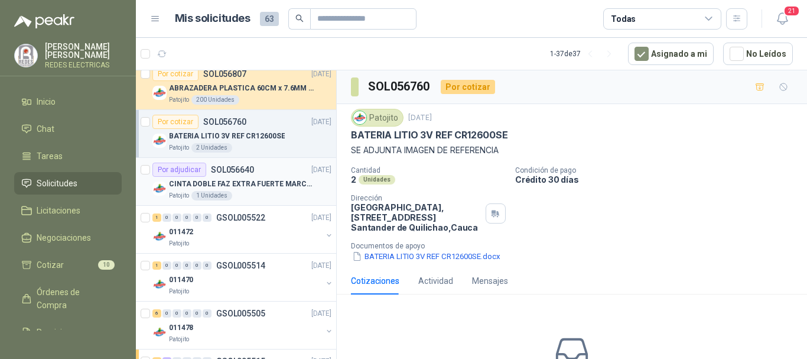
click at [256, 195] on div "Patojito 1 Unidades" at bounding box center [250, 195] width 162 height 9
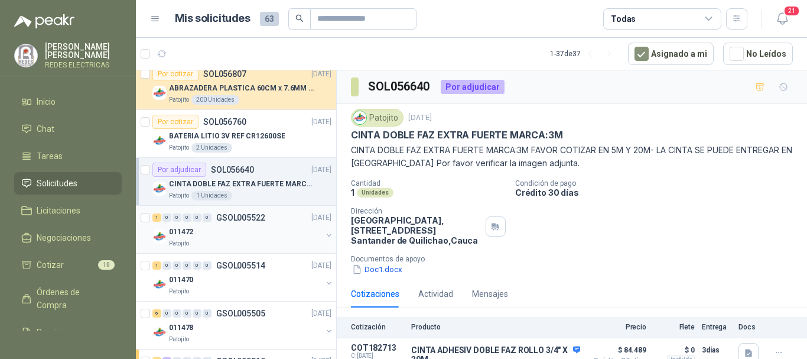
click at [272, 232] on div "011472" at bounding box center [245, 231] width 153 height 14
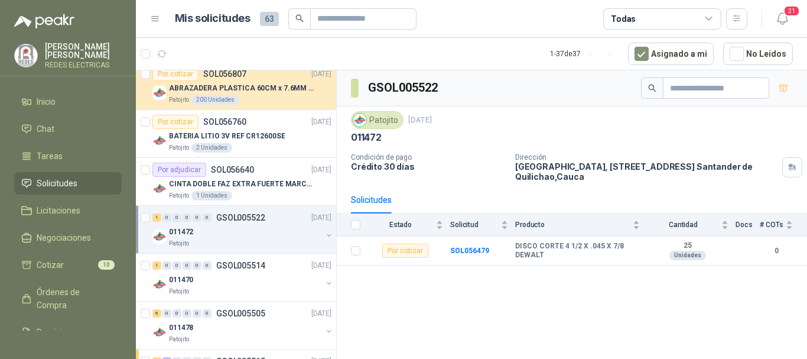
scroll to position [354, 0]
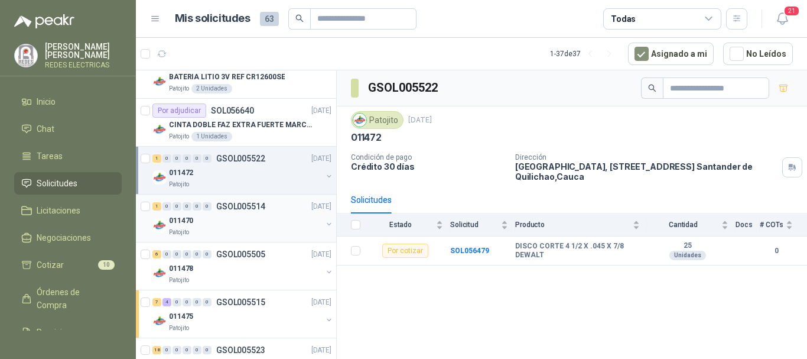
click at [229, 206] on p "GSOL005514" at bounding box center [240, 206] width 49 height 8
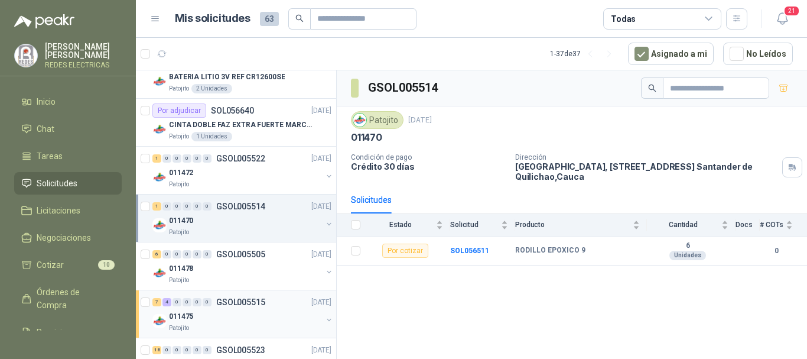
click at [254, 312] on div "011475" at bounding box center [245, 316] width 153 height 14
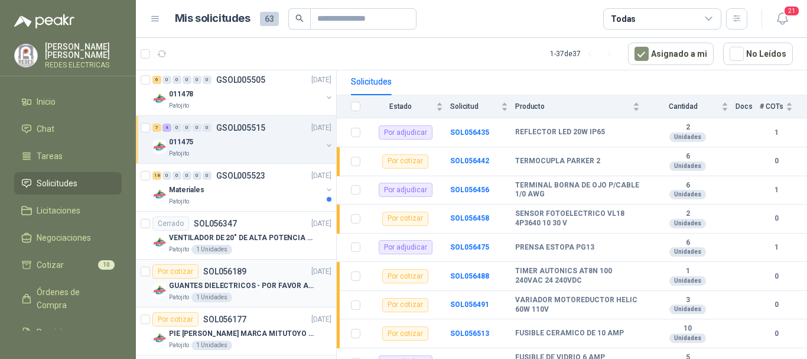
scroll to position [532, 0]
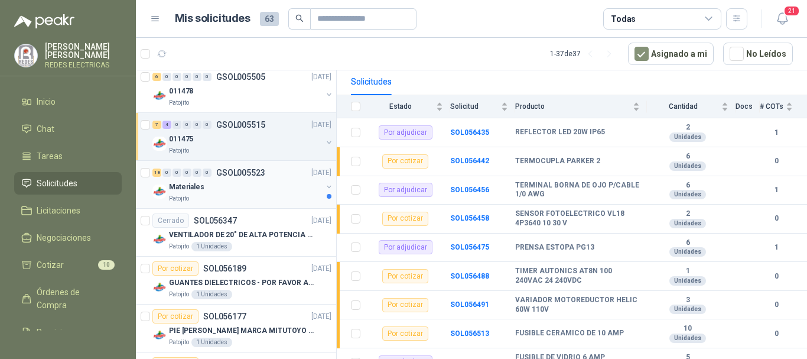
click at [243, 196] on div "Patojito" at bounding box center [245, 198] width 153 height 9
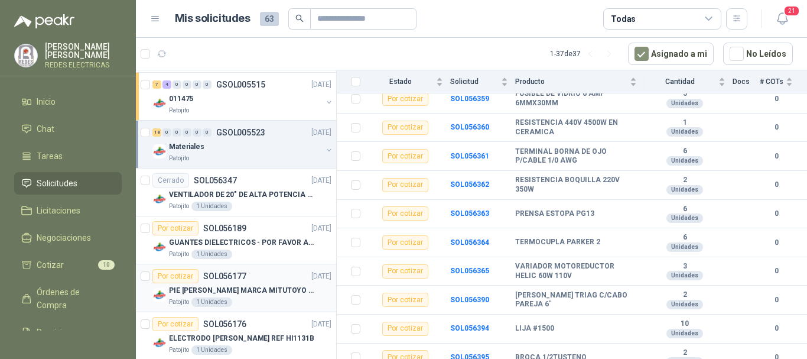
scroll to position [591, 0]
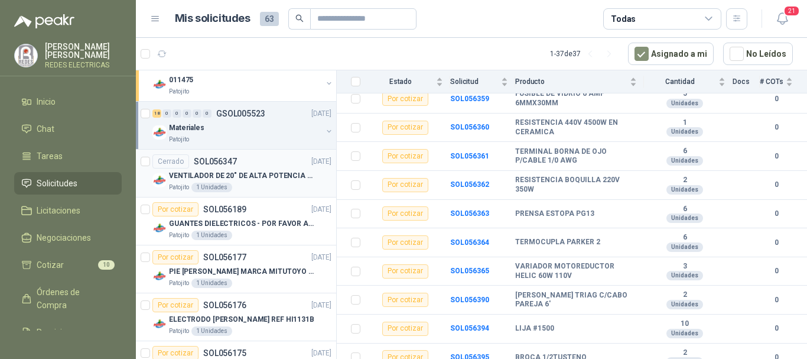
click at [252, 183] on div "Patojito 1 Unidades" at bounding box center [250, 187] width 162 height 9
